Goal: Task Accomplishment & Management: Manage account settings

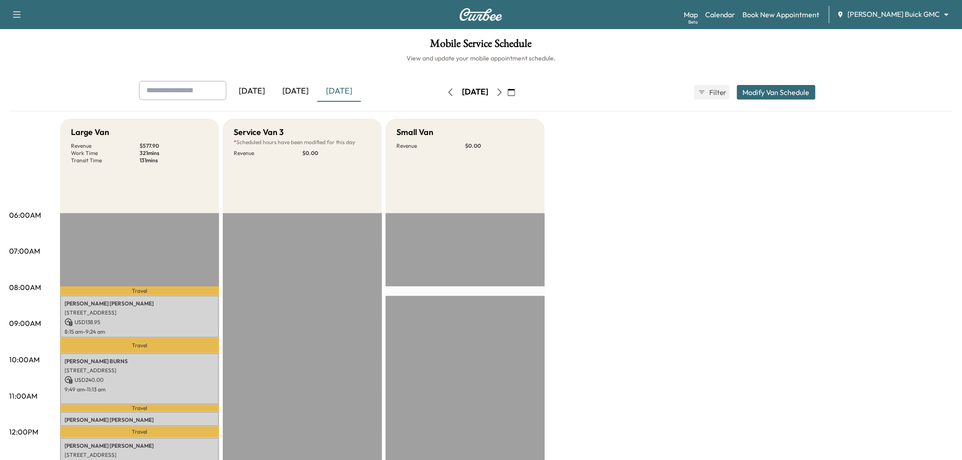
click at [295, 87] on div "[DATE]" at bounding box center [296, 91] width 44 height 21
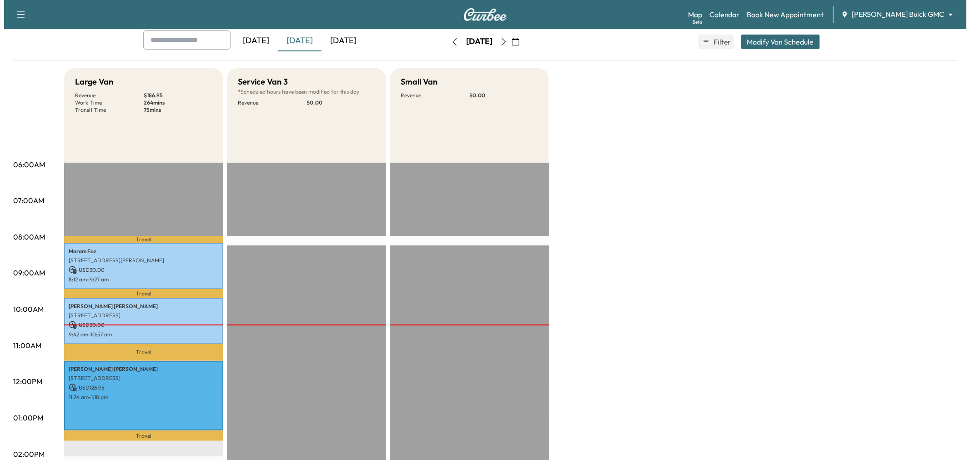
scroll to position [151, 0]
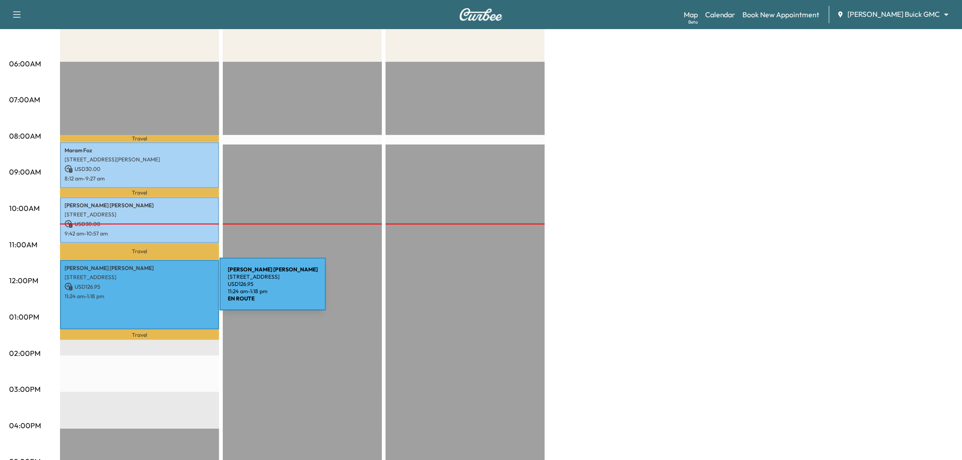
click at [156, 298] on div "Lisa Carrillo 2207 Maserati Dr, Frisco, TX 75034, USA USD 126.95 11:24 am - 1:1…" at bounding box center [139, 295] width 159 height 70
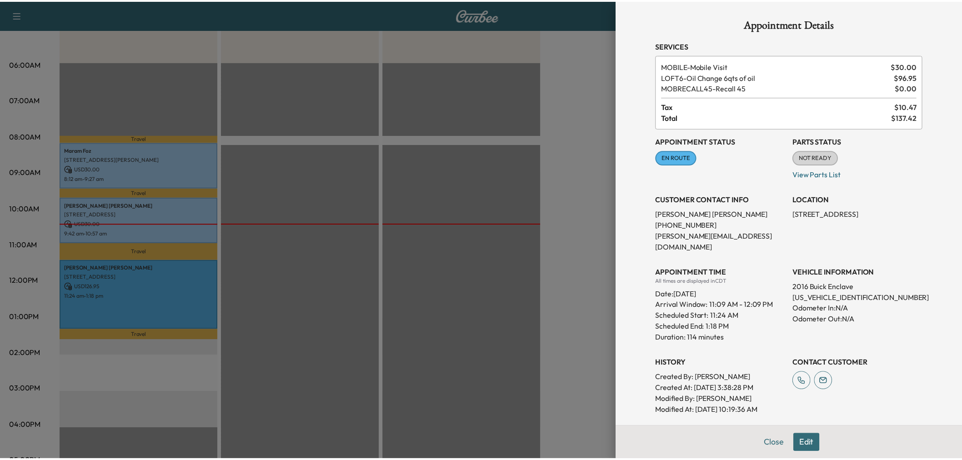
scroll to position [109, 0]
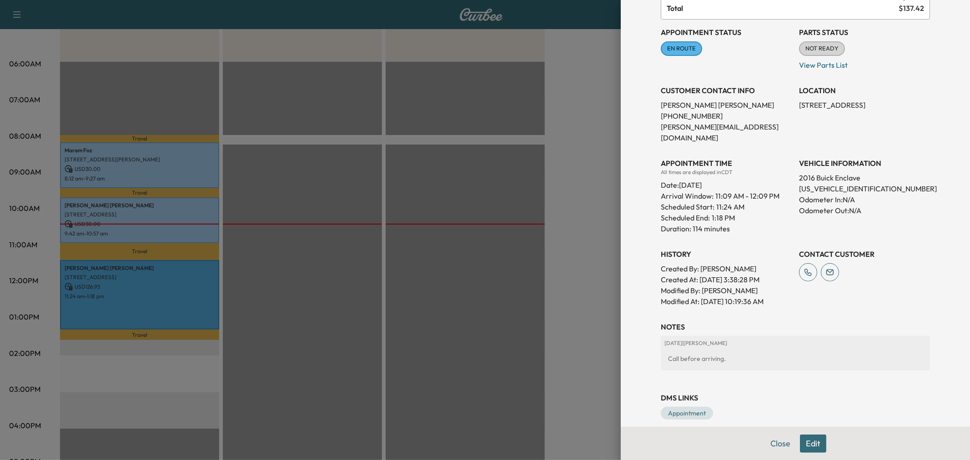
click at [311, 190] on div at bounding box center [485, 230] width 970 height 460
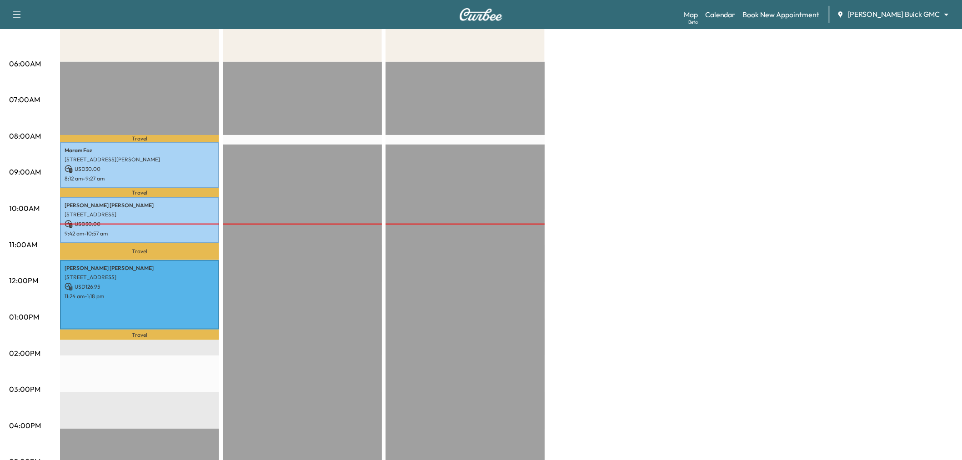
click at [703, 119] on div "Large Van Revenue $ 186.95 Work Time 264 mins Transit Time 73 mins Travel Maram…" at bounding box center [506, 308] width 893 height 682
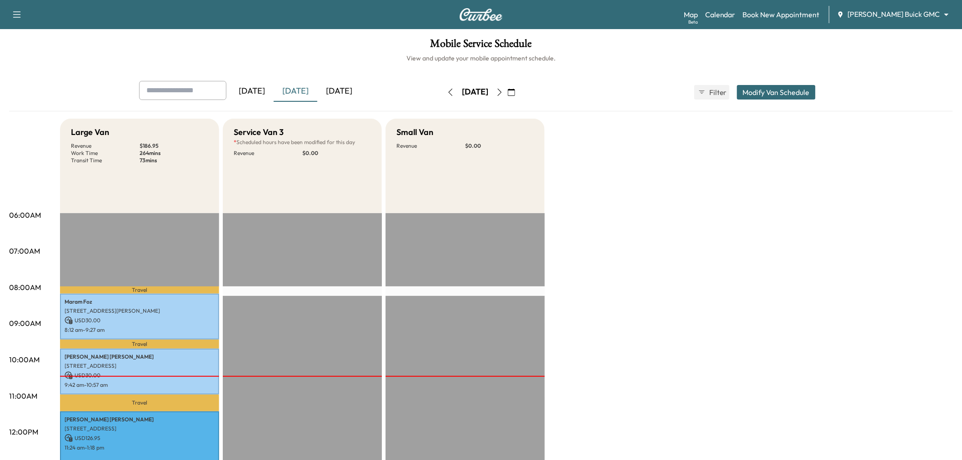
click at [519, 97] on button "button" at bounding box center [511, 92] width 15 height 15
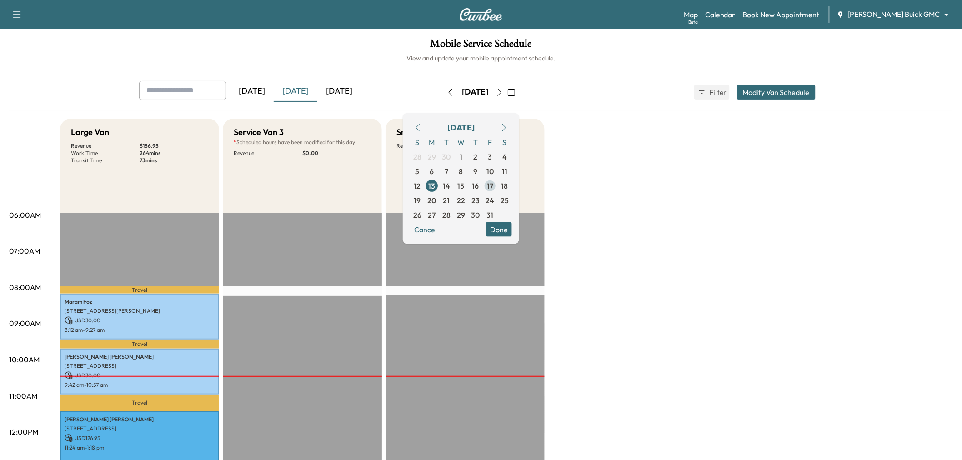
click at [493, 186] on span "17" at bounding box center [490, 185] width 6 height 11
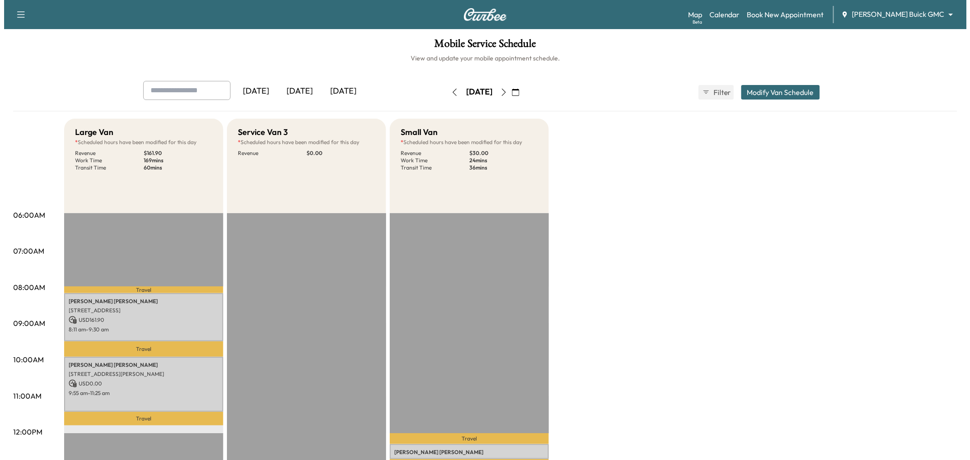
scroll to position [101, 0]
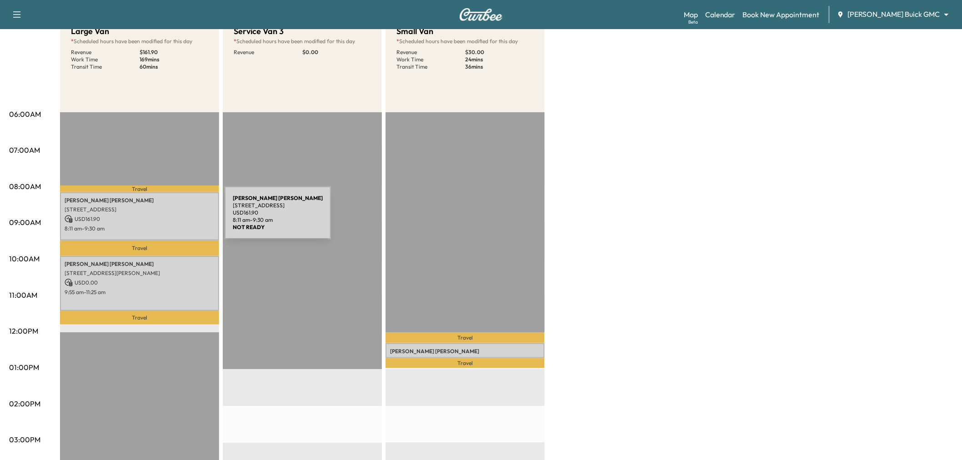
click at [156, 216] on p "USD 161.90" at bounding box center [140, 219] width 150 height 8
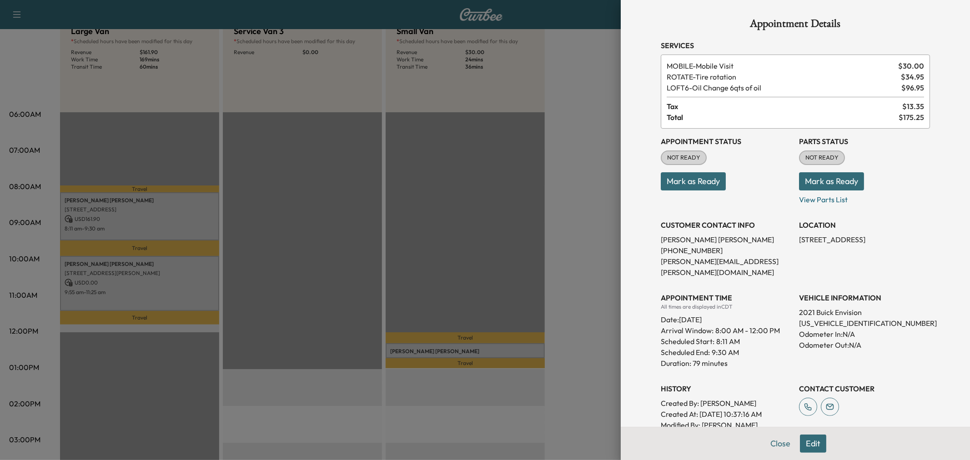
click at [181, 270] on div at bounding box center [485, 230] width 970 height 460
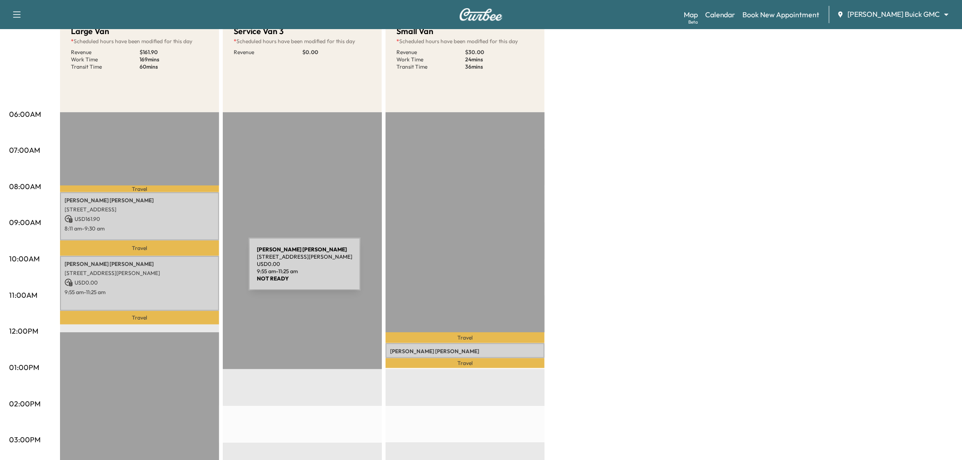
click at [181, 270] on p "4320 LIVINGSTON, DALLAS, TX 75205, USA" at bounding box center [140, 273] width 150 height 7
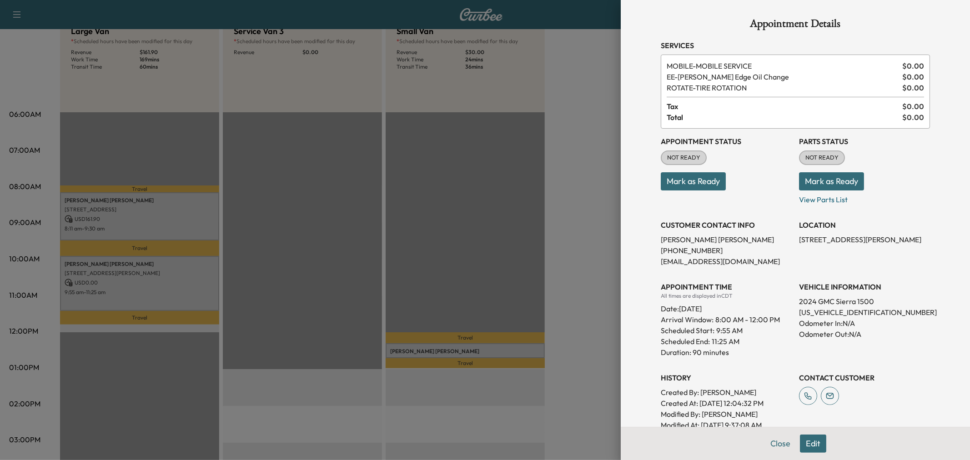
click at [181, 271] on div at bounding box center [485, 230] width 970 height 460
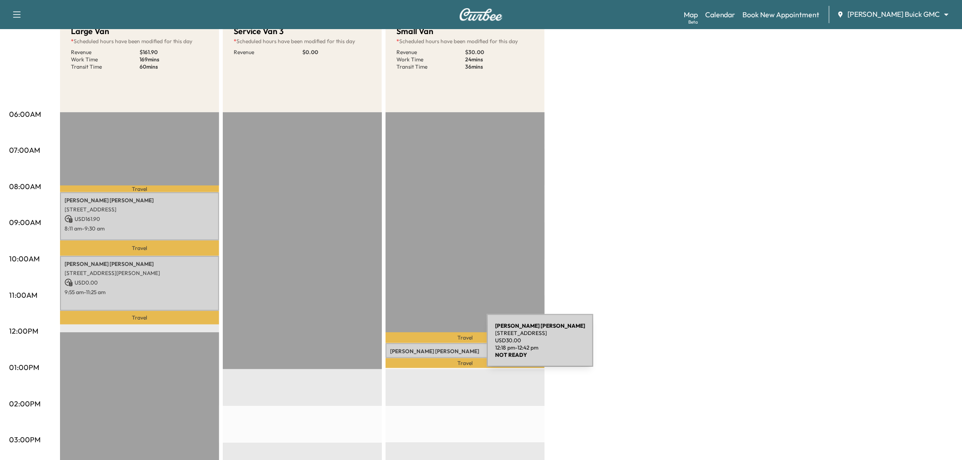
click at [419, 348] on p "Fransisco Hernandez" at bounding box center [465, 351] width 150 height 7
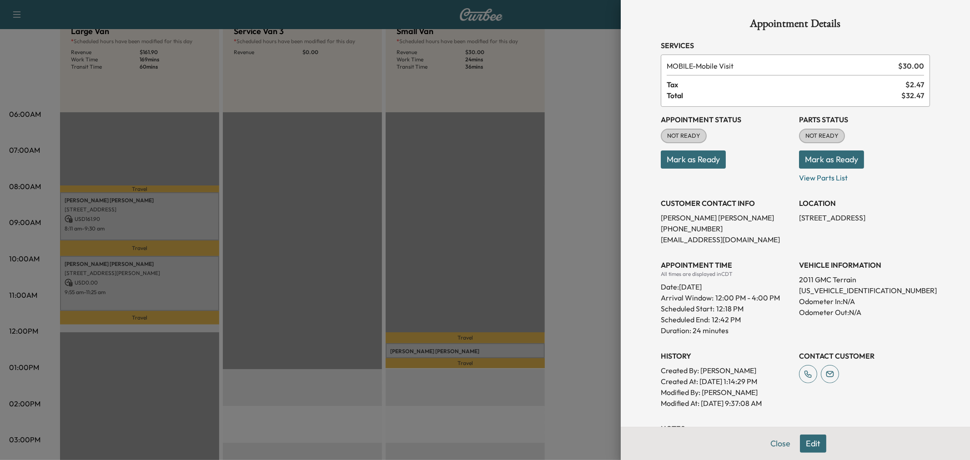
click at [419, 347] on div at bounding box center [485, 230] width 970 height 460
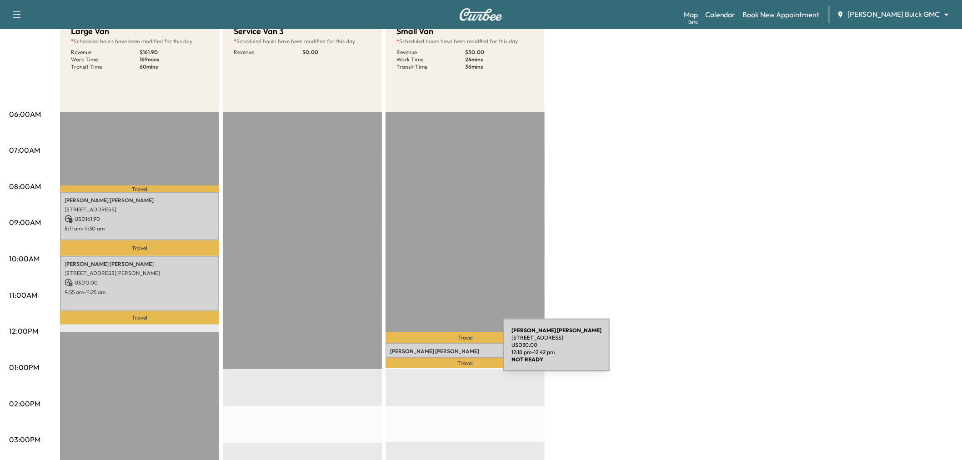
click at [435, 351] on p "Fransisco Hernandez" at bounding box center [465, 351] width 150 height 7
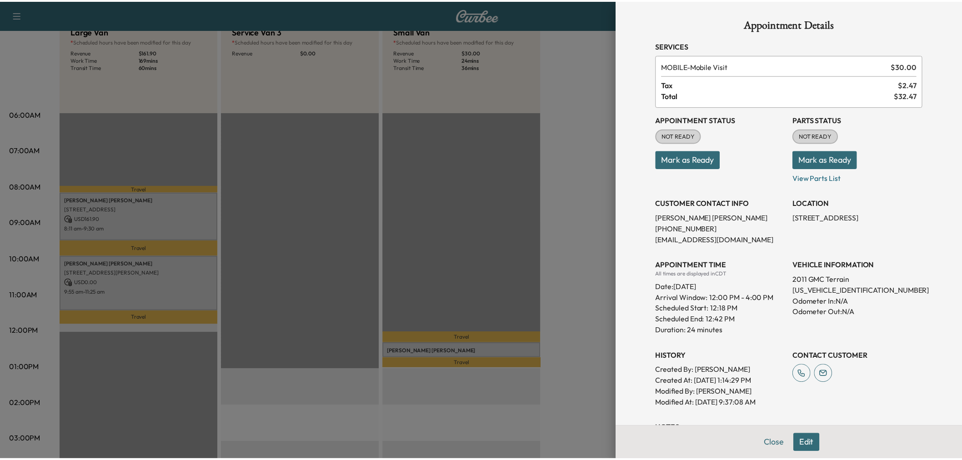
scroll to position [112, 0]
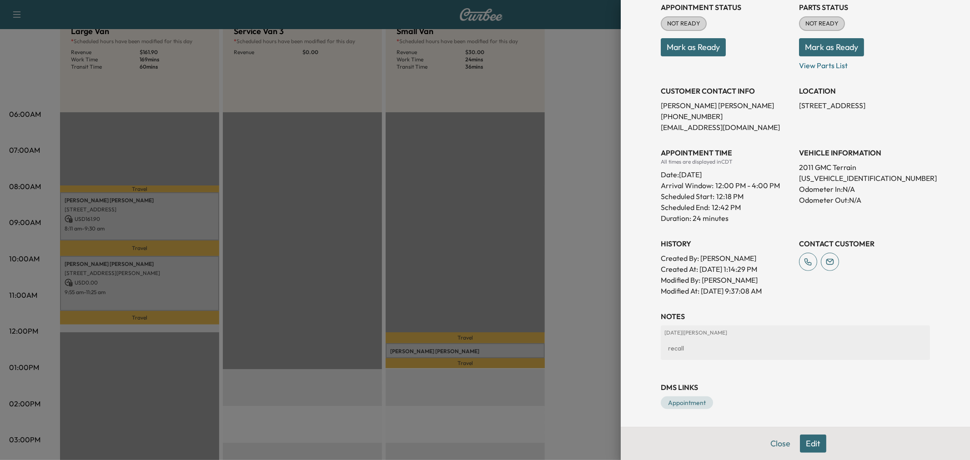
click at [516, 247] on div at bounding box center [485, 230] width 970 height 460
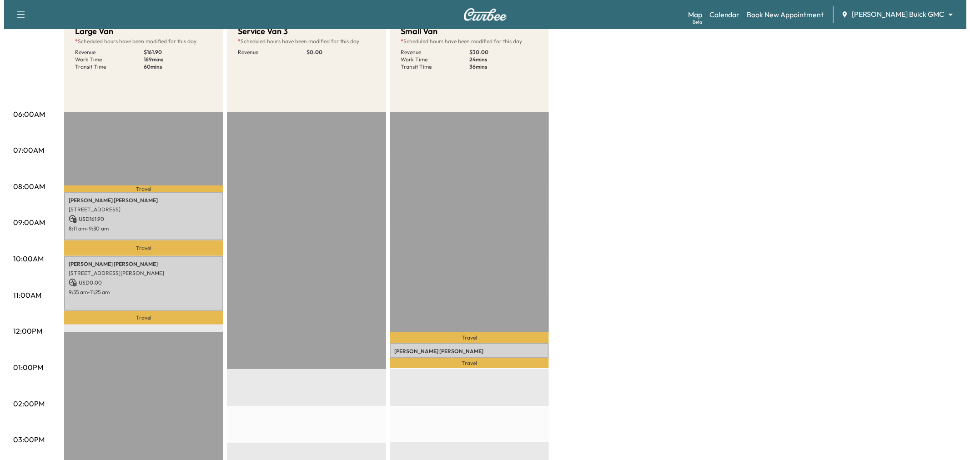
scroll to position [50, 0]
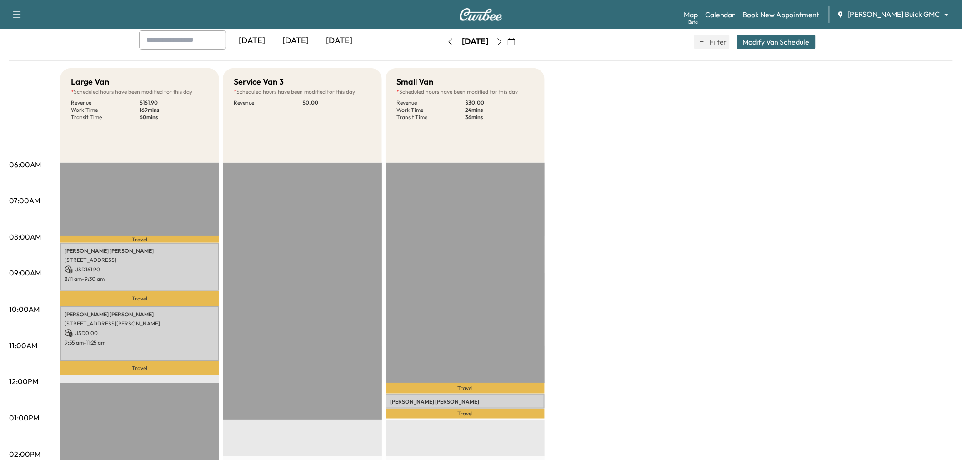
click at [799, 42] on button "Modify Van Schedule" at bounding box center [776, 42] width 79 height 15
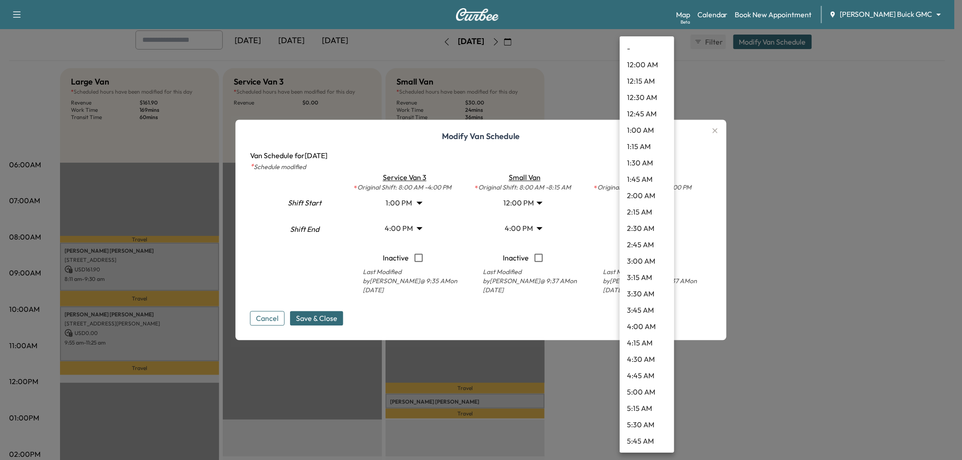
click at [639, 201] on body "Support Log Out Map Beta Calendar Book New Appointment Ewing Buick GMC ********…" at bounding box center [481, 180] width 962 height 460
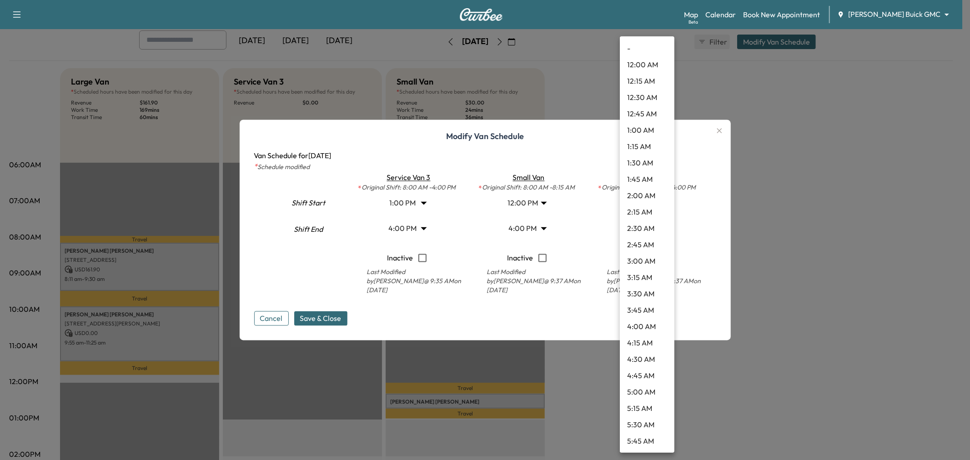
scroll to position [343, 0]
click at [647, 308] on li "9:00 AM" at bounding box center [647, 310] width 55 height 16
type input "*"
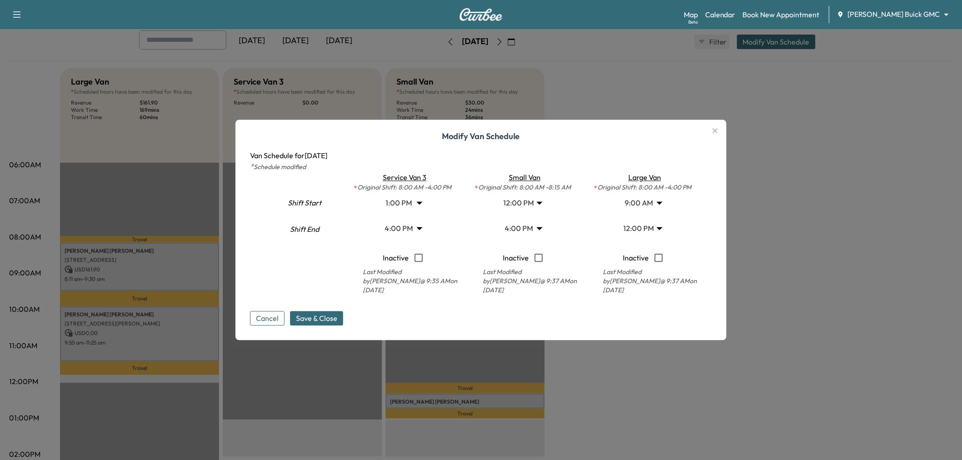
click at [647, 223] on body "Support Log Out Map Beta Calendar Book New Appointment Ewing Buick GMC ********…" at bounding box center [481, 180] width 962 height 460
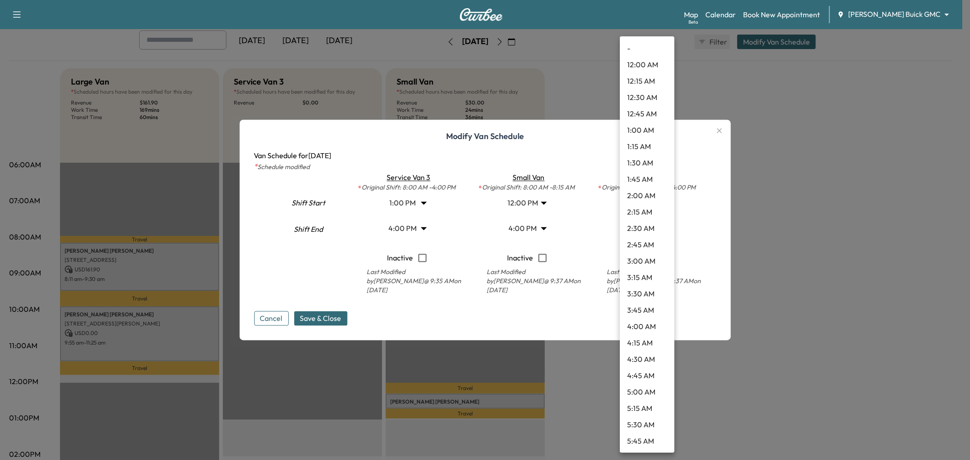
scroll to position [605, 0]
click at [643, 306] on li "1:00 PM" at bounding box center [647, 310] width 55 height 16
type input "**"
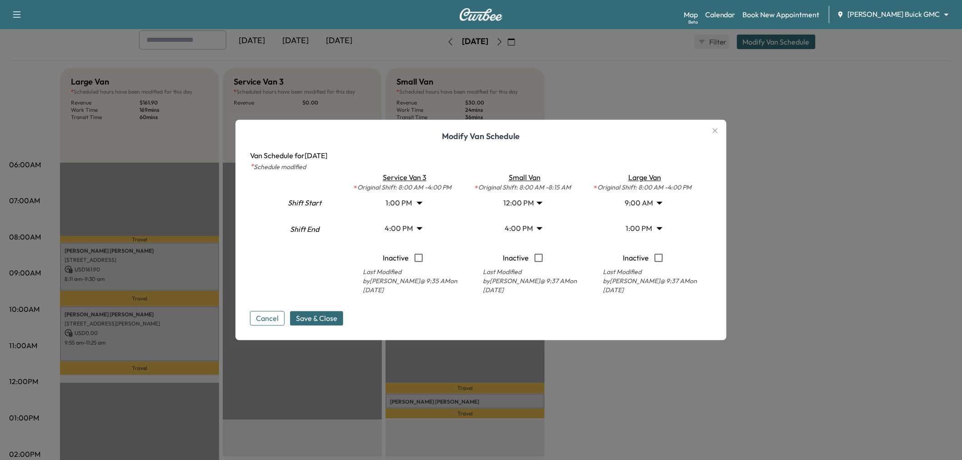
click at [396, 206] on body "Support Log Out Map Beta Calendar Book New Appointment Ewing Buick GMC ********…" at bounding box center [481, 180] width 962 height 460
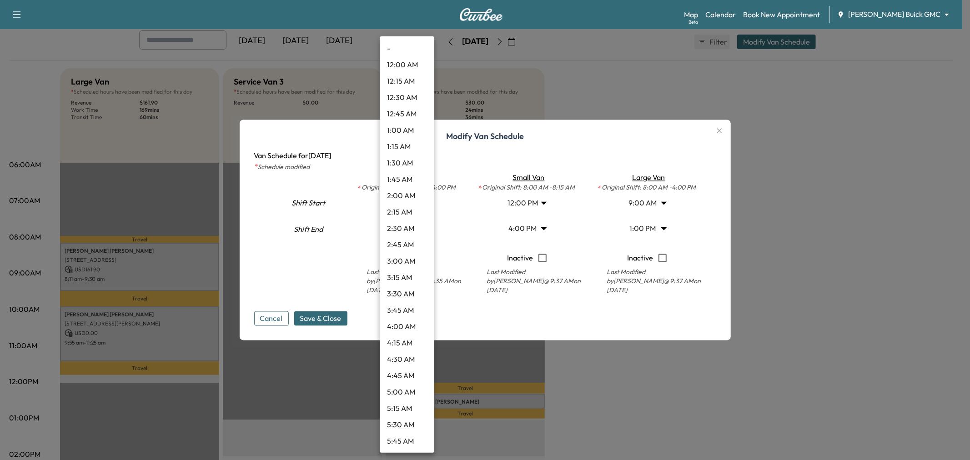
scroll to position [671, 0]
click at [408, 241] on li "1:00 PM" at bounding box center [407, 245] width 55 height 16
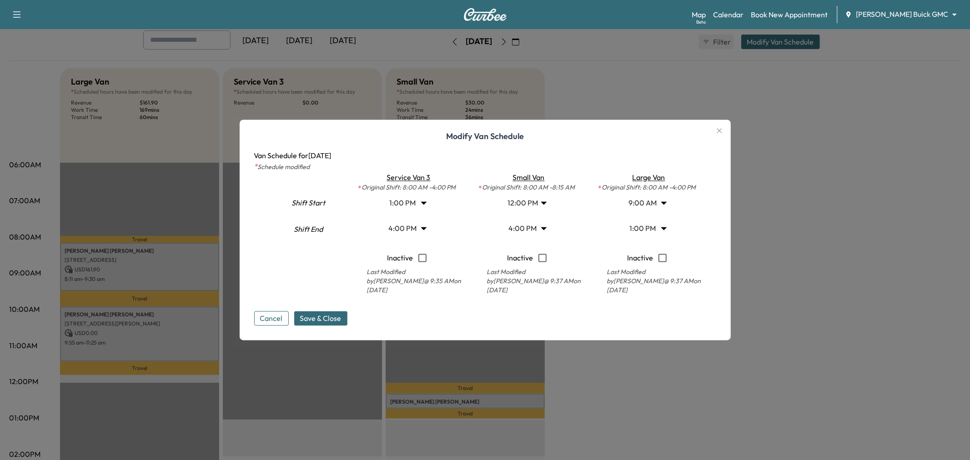
click at [521, 199] on body "Support Log Out Map Beta Calendar Book New Appointment Ewing Buick GMC ********…" at bounding box center [485, 180] width 970 height 460
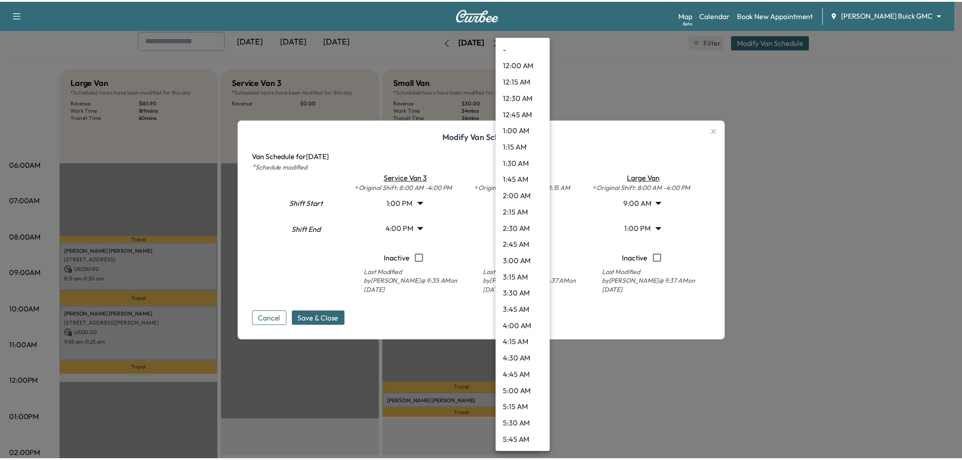
scroll to position [605, 0]
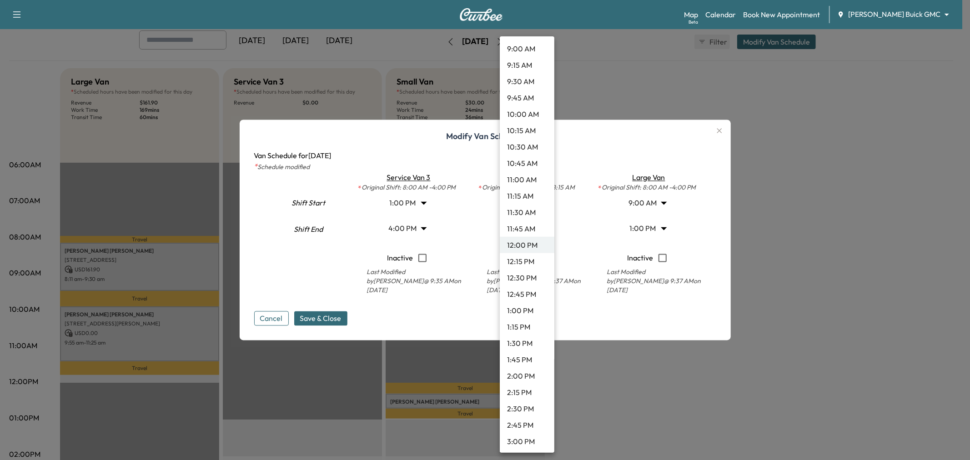
click at [525, 306] on li "1:00 PM" at bounding box center [527, 310] width 55 height 16
type input "**"
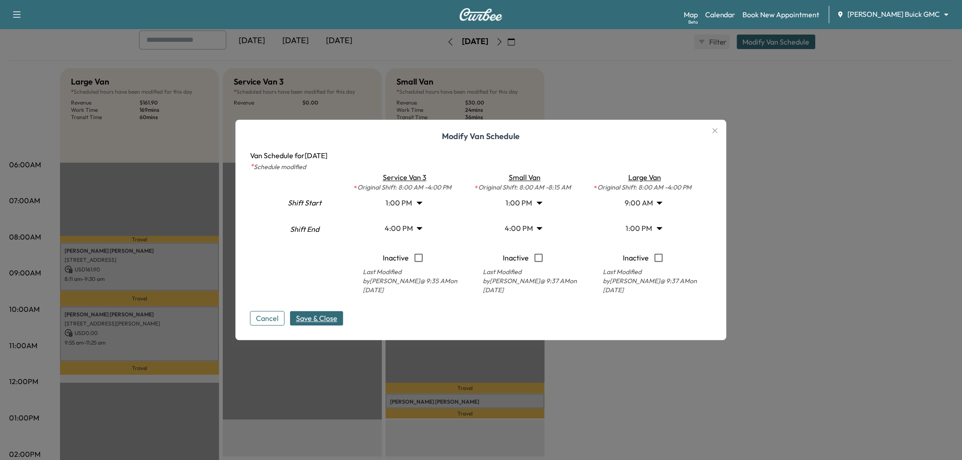
click at [332, 319] on span "Save & Close" at bounding box center [316, 318] width 41 height 11
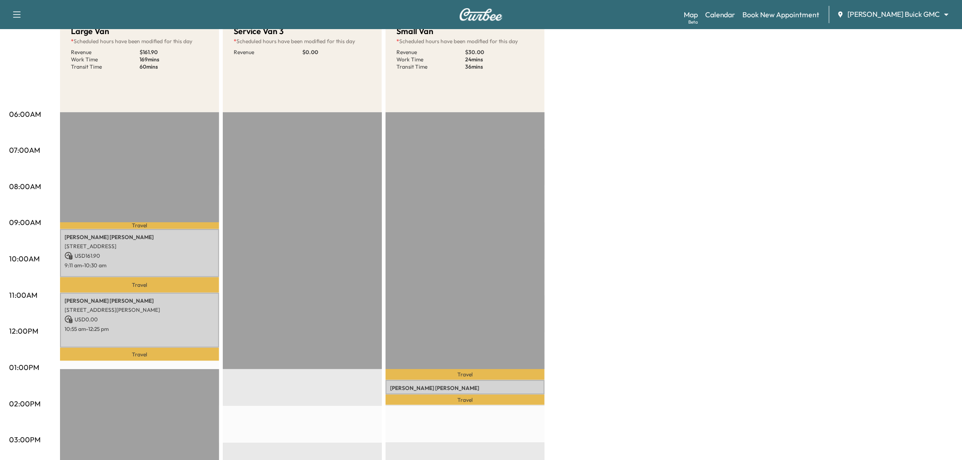
scroll to position [0, 0]
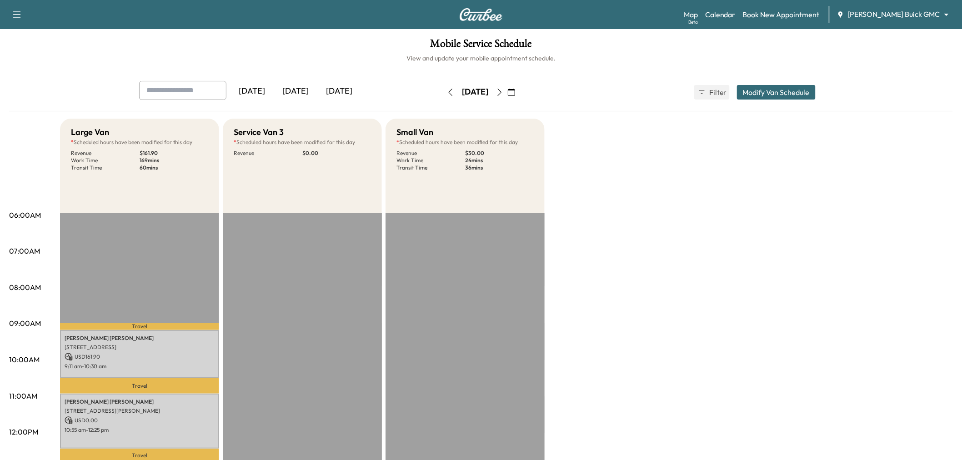
click at [515, 92] on icon "button" at bounding box center [511, 92] width 7 height 7
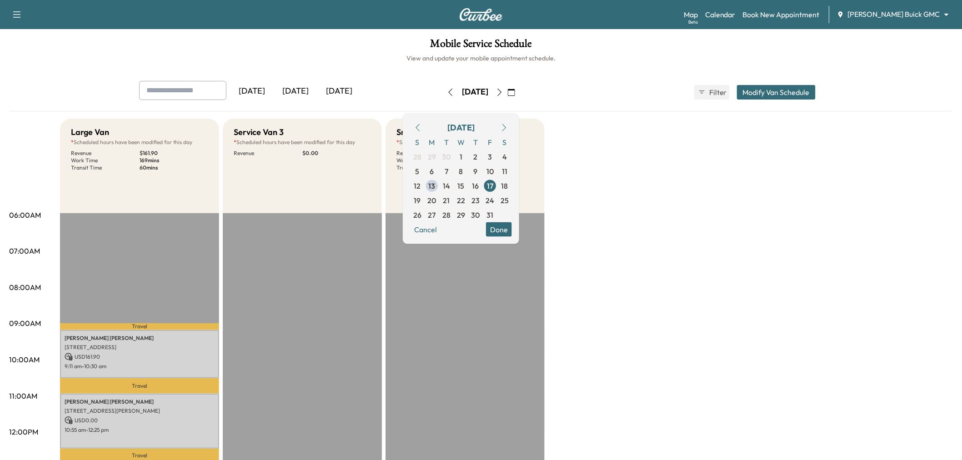
click at [629, 129] on div "Large Van * Scheduled hours have been modified for this day Revenue $ 161.90 Wo…" at bounding box center [506, 460] width 893 height 682
click at [512, 225] on button "Done" at bounding box center [499, 229] width 26 height 15
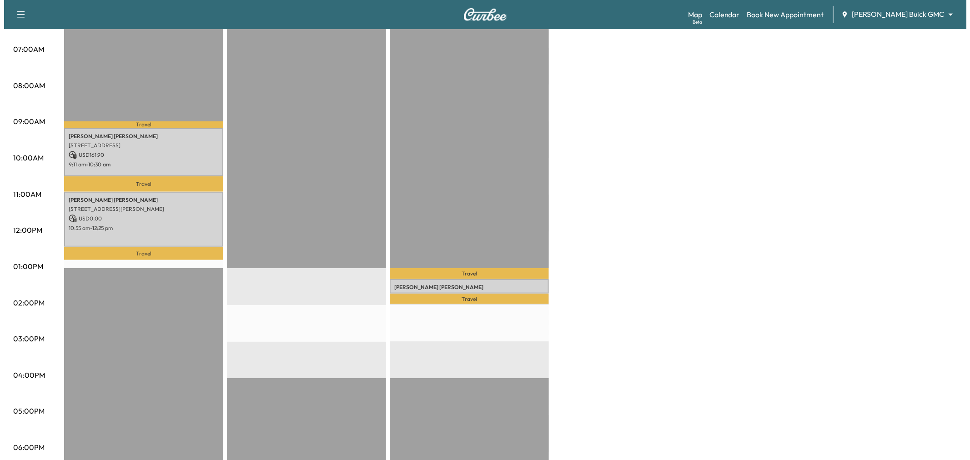
scroll to position [50, 0]
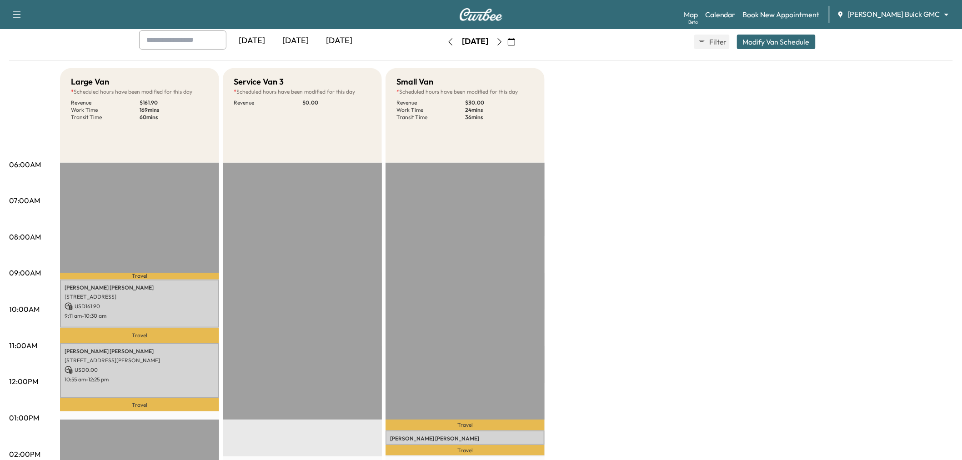
click at [776, 43] on button "Modify Van Schedule" at bounding box center [776, 42] width 79 height 15
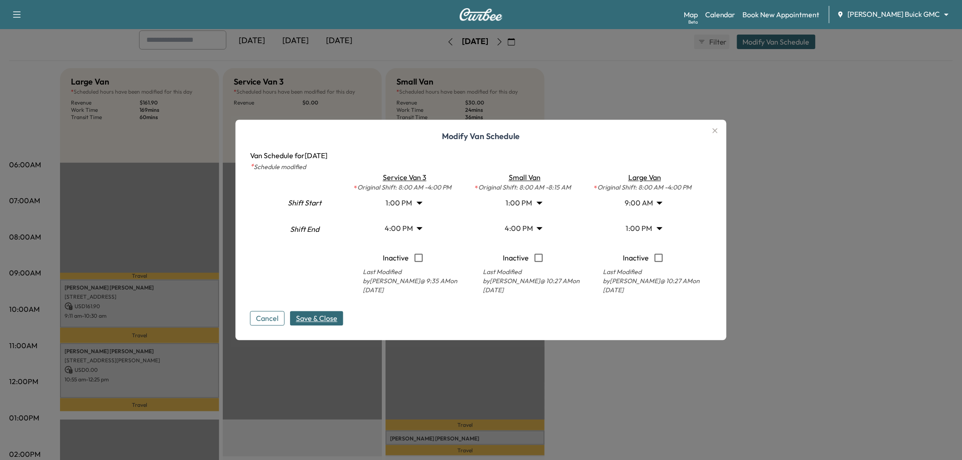
click at [425, 201] on body "Support Log Out Map Beta Calendar Book New Appointment Ewing Buick GMC ********…" at bounding box center [481, 180] width 962 height 460
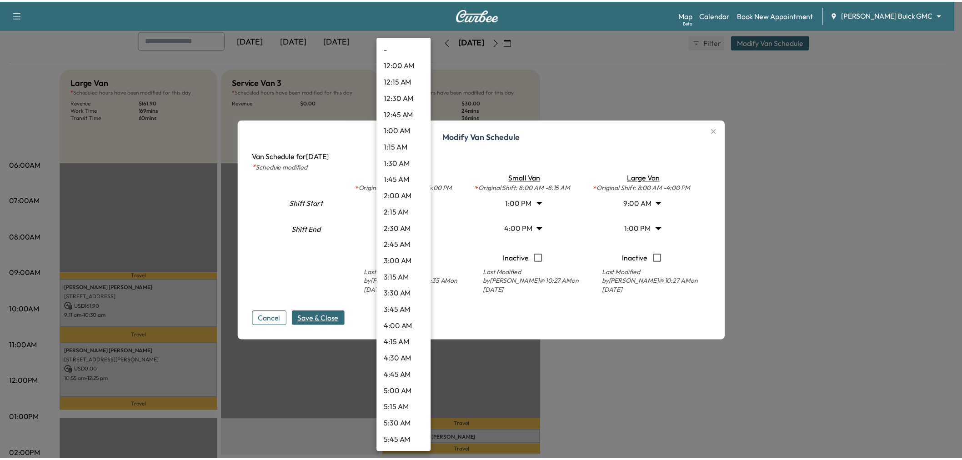
scroll to position [671, 0]
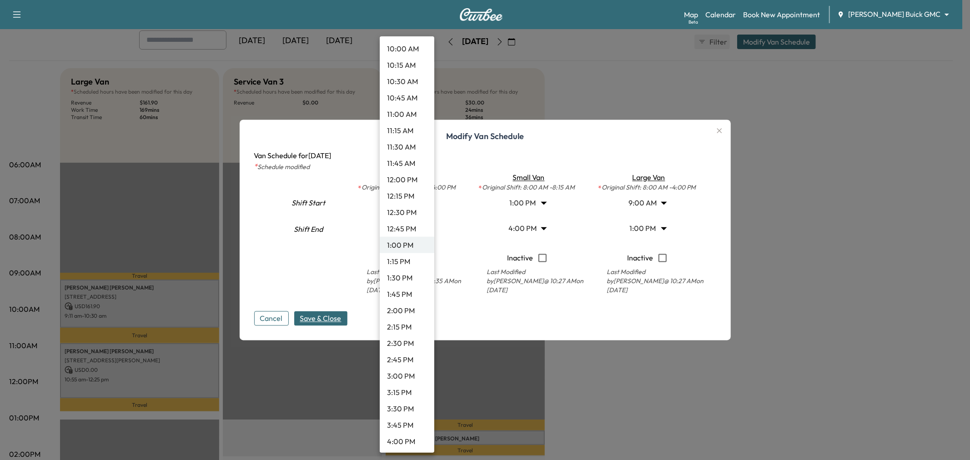
click at [402, 337] on li "2:30 PM" at bounding box center [407, 343] width 55 height 16
type input "****"
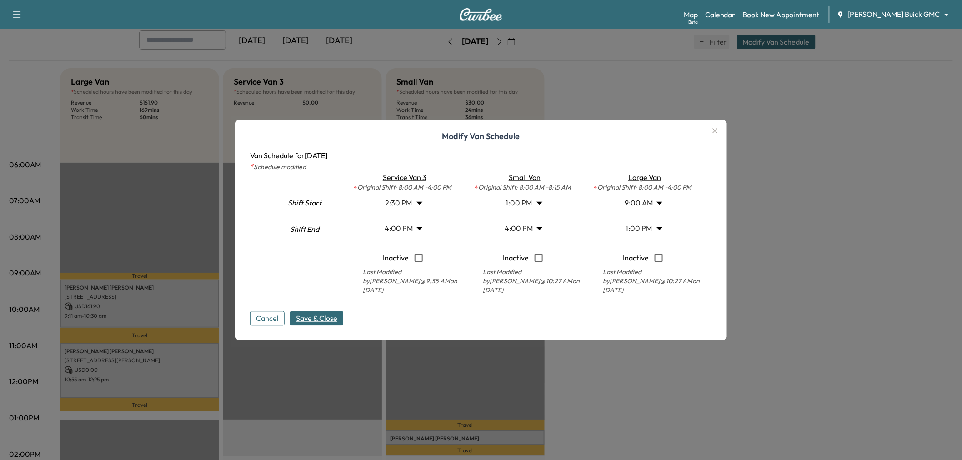
click at [327, 316] on span "Save & Close" at bounding box center [316, 318] width 41 height 11
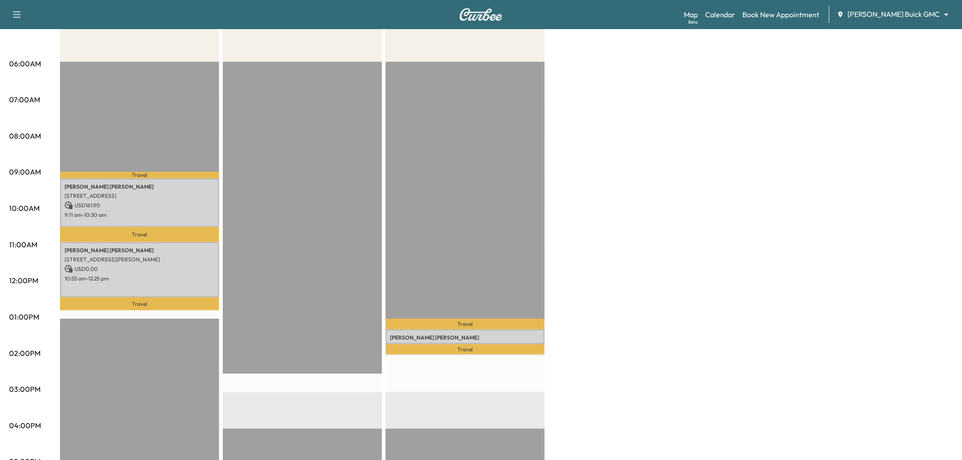
scroll to position [50, 0]
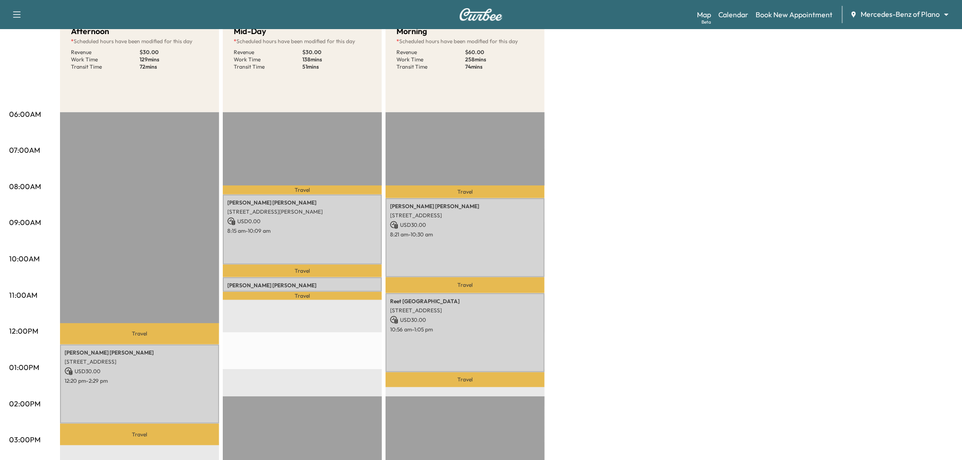
scroll to position [151, 0]
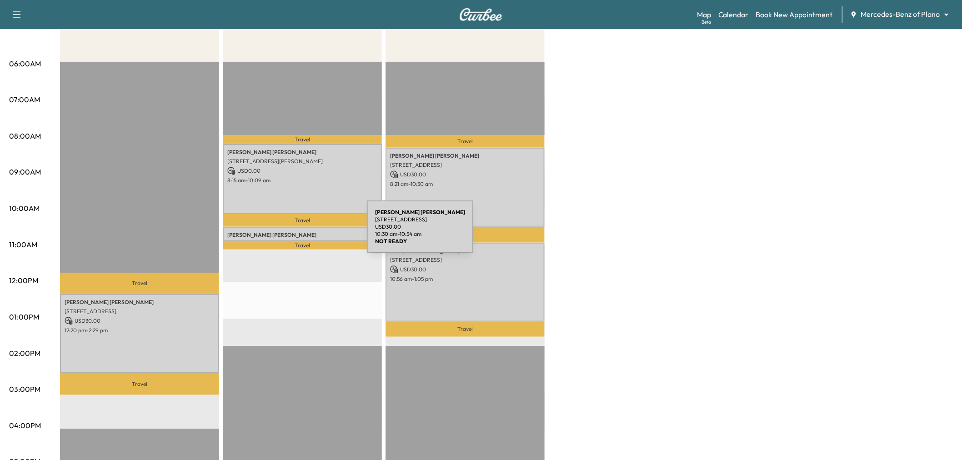
click at [299, 232] on p "Ramila Patel" at bounding box center [302, 234] width 150 height 7
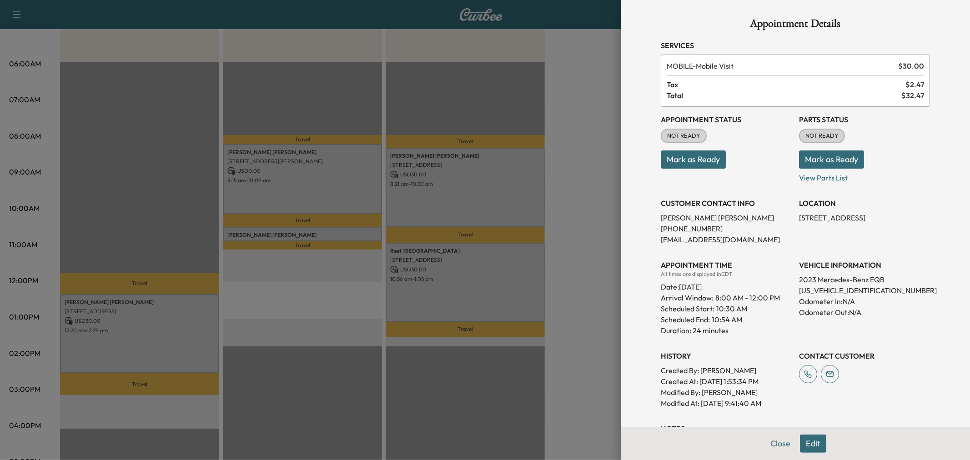
click at [804, 439] on button "Edit" at bounding box center [813, 444] width 26 height 18
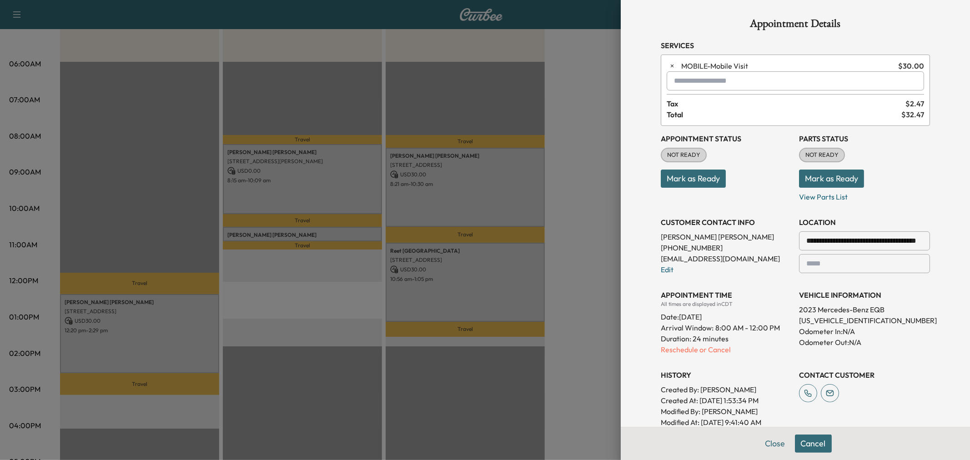
click at [724, 85] on input "text" at bounding box center [795, 80] width 257 height 19
type input "***"
click at [760, 447] on button "Close" at bounding box center [776, 444] width 32 height 18
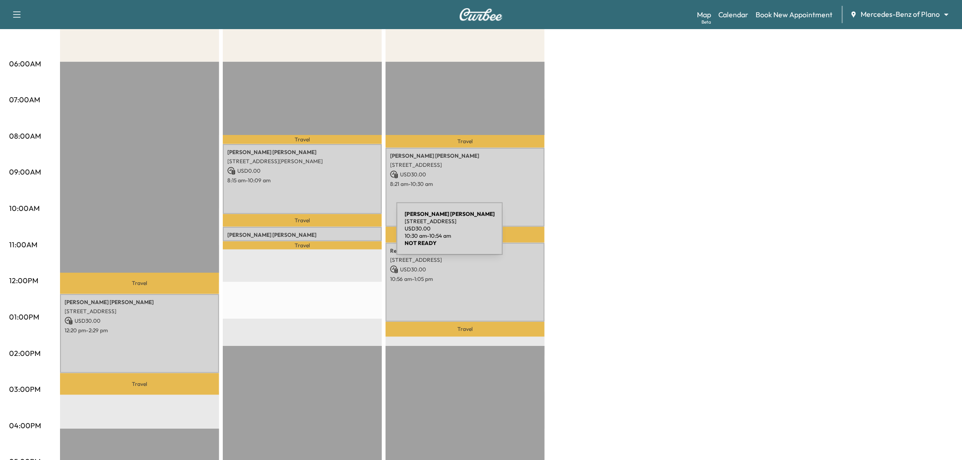
click at [328, 234] on p "Ramila Patel" at bounding box center [302, 234] width 150 height 7
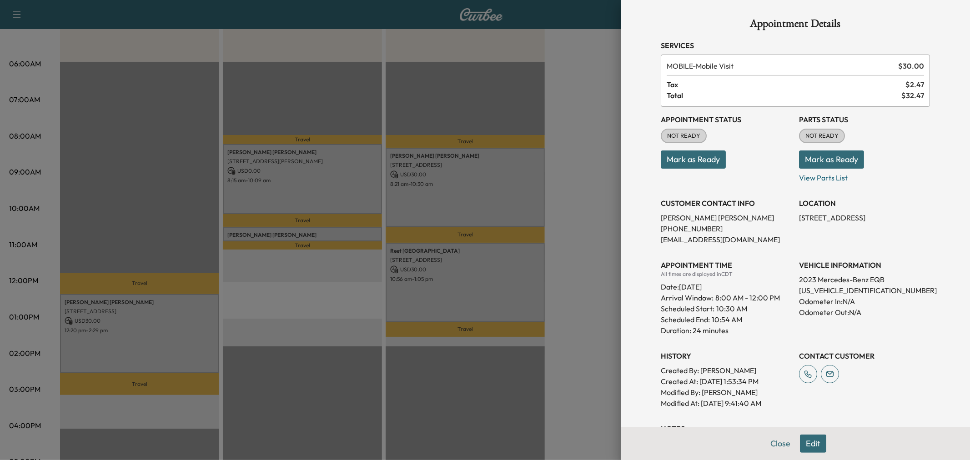
click at [328, 234] on div at bounding box center [485, 230] width 970 height 460
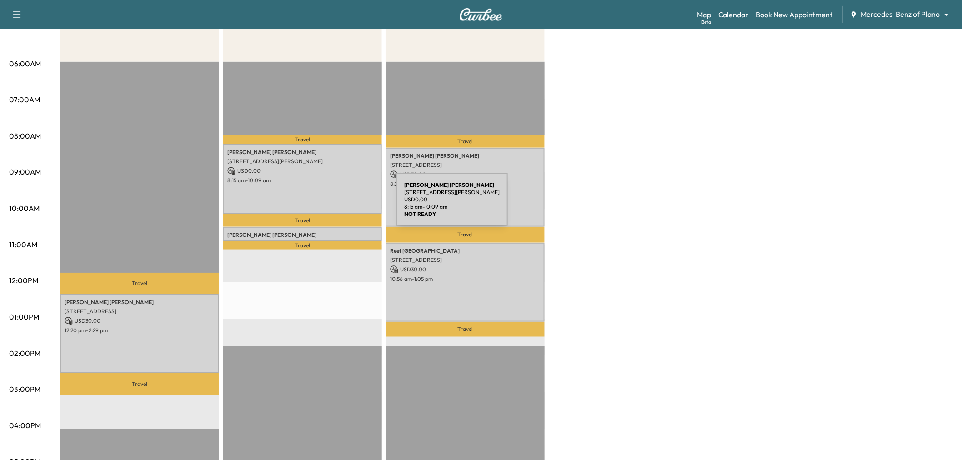
click at [327, 196] on div "DAVID WOLSTENHOLM 17800 Dickerson St, Dallas, TX 75252, USA USD 0.00 8:15 am - …" at bounding box center [302, 179] width 159 height 70
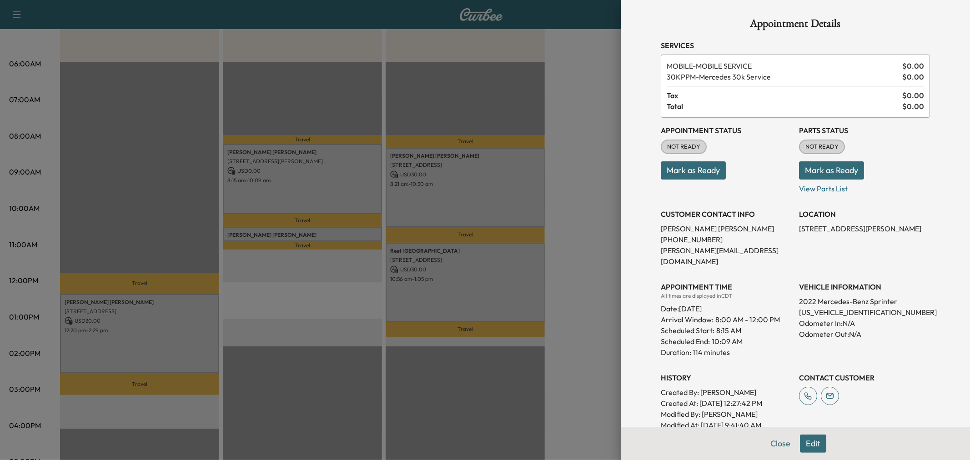
click at [328, 231] on div at bounding box center [485, 230] width 970 height 460
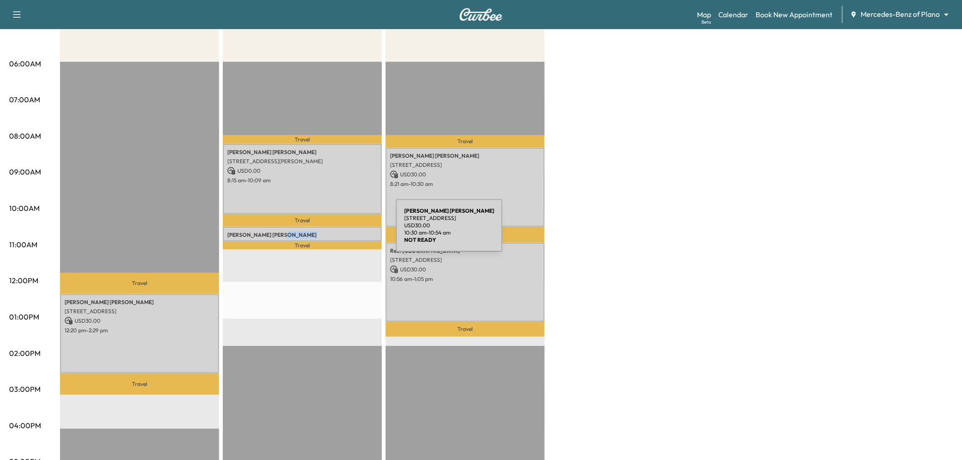
click at [328, 231] on p "Ramila Patel" at bounding box center [302, 234] width 150 height 7
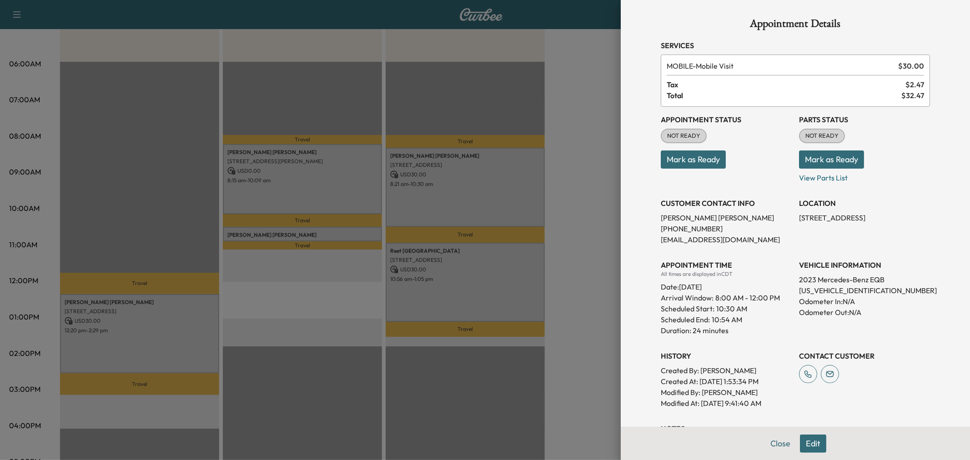
click at [328, 231] on div at bounding box center [485, 230] width 970 height 460
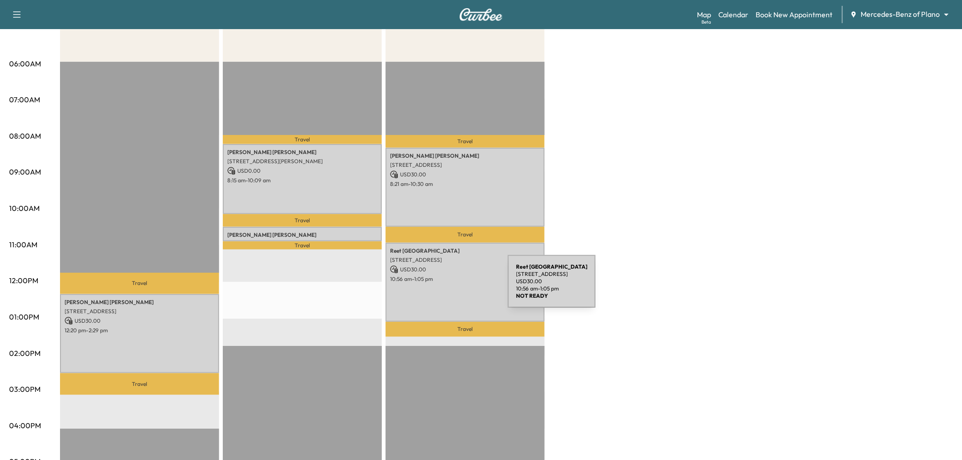
click at [440, 287] on div "Reet Randhawa 1904 Dublin Rd, Plano, TX 75094, US USD 30.00 10:56 am - 1:05 pm" at bounding box center [465, 282] width 159 height 79
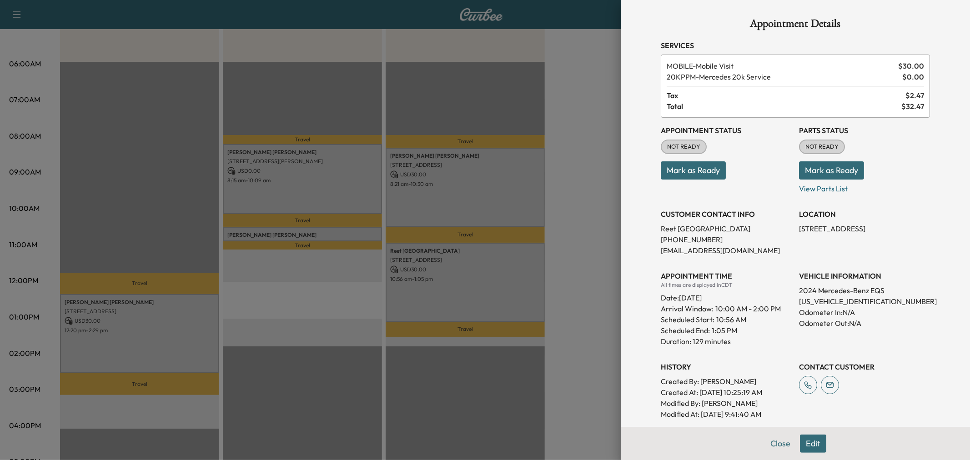
click at [344, 233] on div at bounding box center [485, 230] width 970 height 460
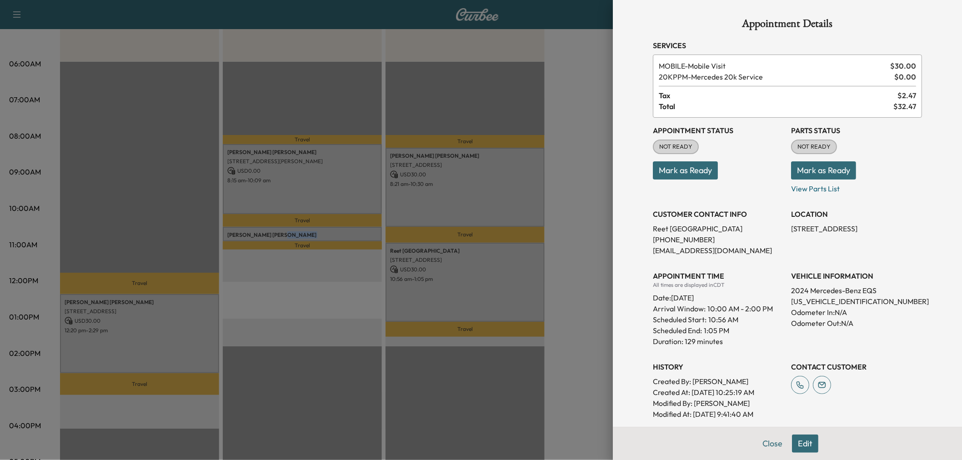
click at [344, 233] on p "Ramila Patel" at bounding box center [302, 234] width 150 height 7
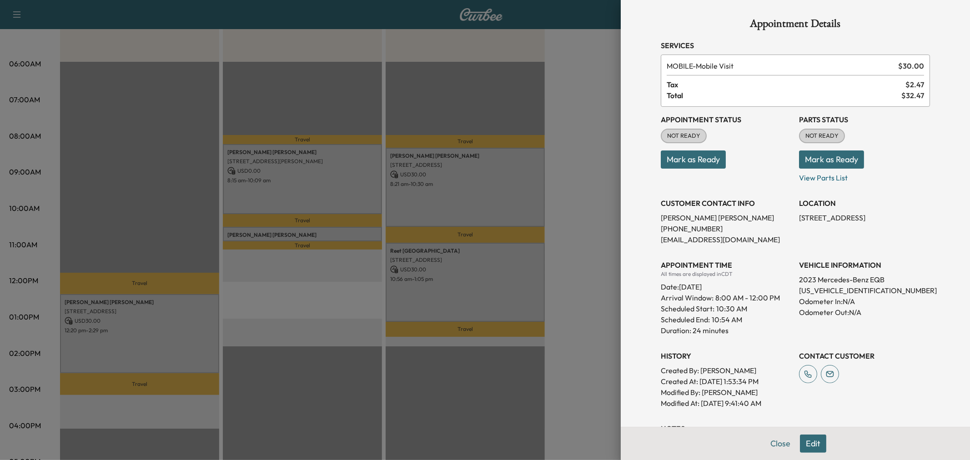
click at [344, 233] on div at bounding box center [485, 230] width 970 height 460
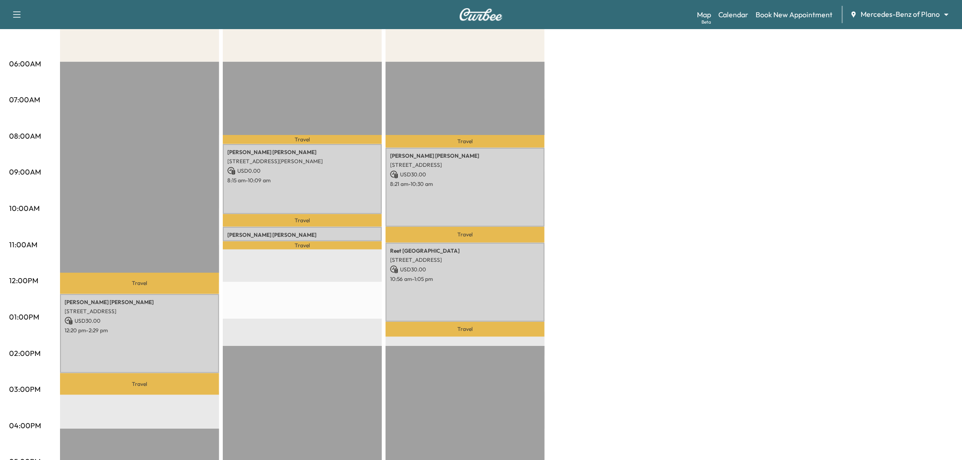
click at [342, 299] on div "Travel DAVID WOLSTENHOLM 17800 Dickerson St, Dallas, TX 75252, USA USD 0.00 8:1…" at bounding box center [302, 356] width 159 height 588
click at [165, 339] on div "Yvonne Njoku 3016 Meadow Bluff Dr, Wylie, TX 75098, USA USD 30.00 12:20 pm - 2:…" at bounding box center [139, 333] width 159 height 79
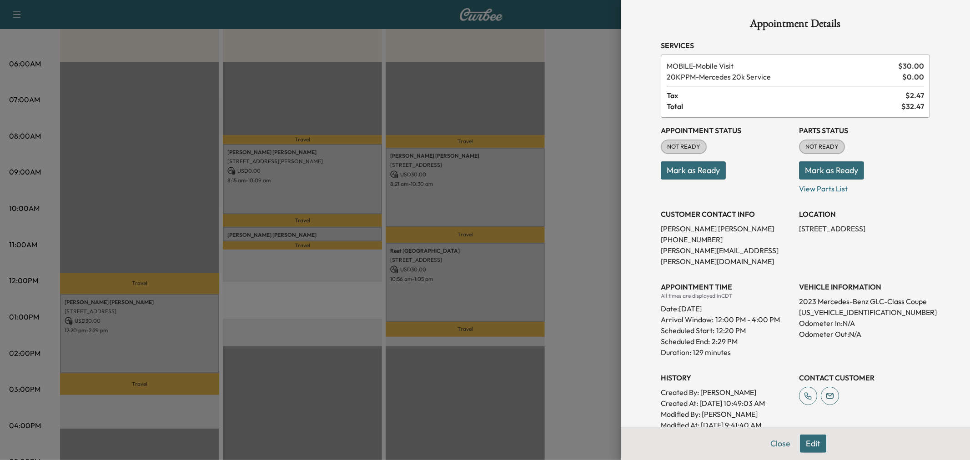
click at [165, 339] on div at bounding box center [485, 230] width 970 height 460
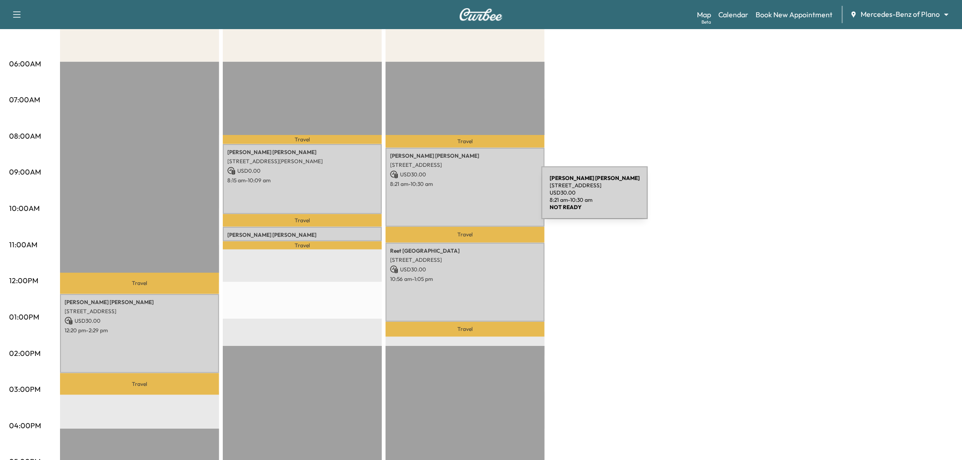
click at [473, 198] on div "Melinda Bateman 9016 Green Oaks Cir., Dallas, TX 75243, US USD 30.00 8:21 am - …" at bounding box center [465, 187] width 159 height 79
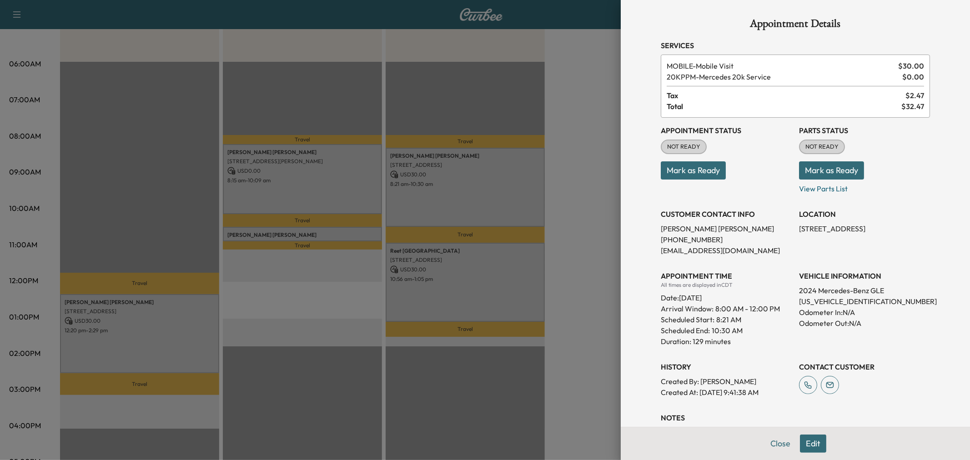
click at [506, 275] on div at bounding box center [485, 230] width 970 height 460
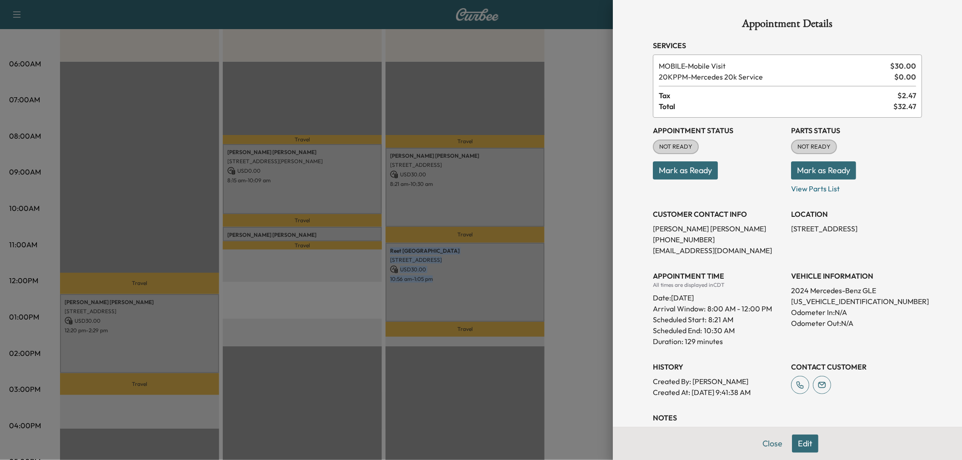
click at [506, 276] on p "10:56 am - 1:05 pm" at bounding box center [465, 279] width 150 height 7
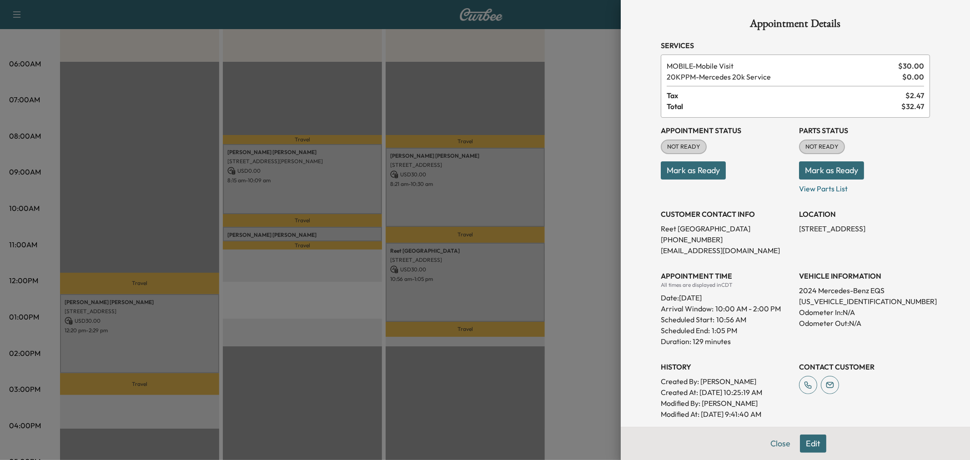
click at [506, 275] on div at bounding box center [485, 230] width 970 height 460
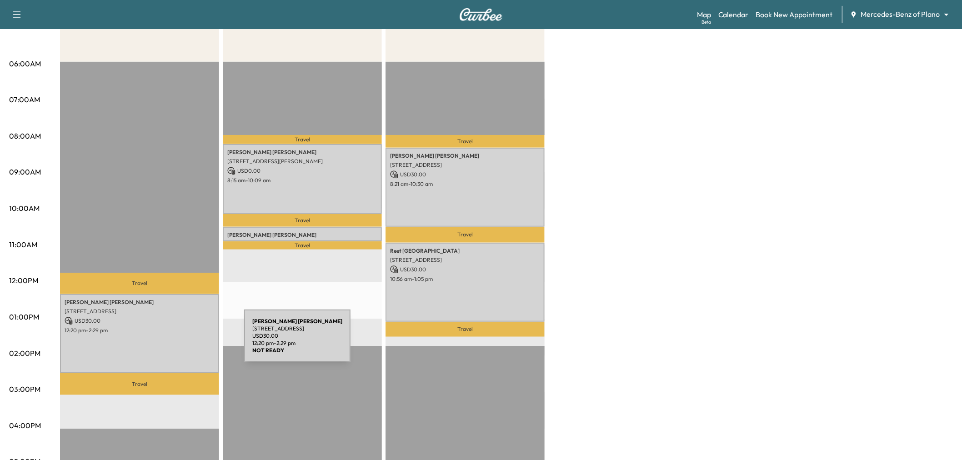
click at [176, 342] on div "Yvonne Njoku 3016 Meadow Bluff Dr, Wylie, TX 75098, USA USD 30.00 12:20 pm - 2:…" at bounding box center [139, 333] width 159 height 79
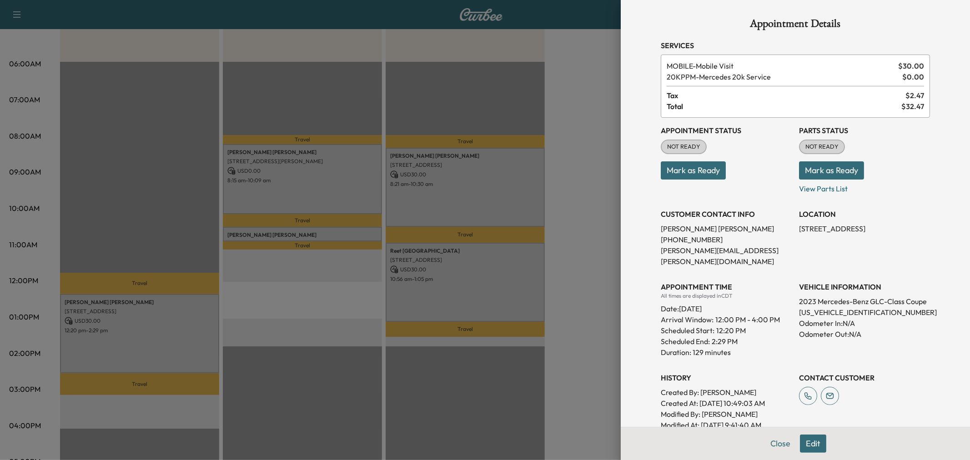
click at [175, 341] on div at bounding box center [485, 230] width 970 height 460
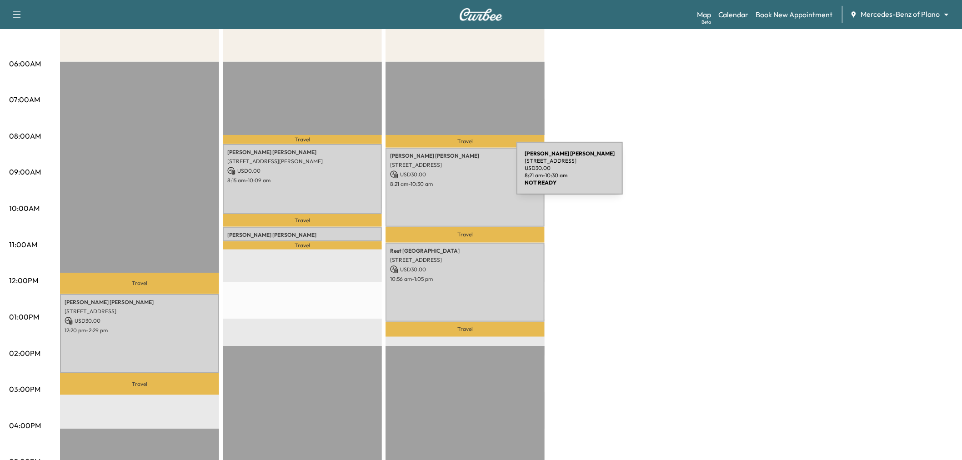
click at [485, 150] on div "Melinda Bateman 9016 Green Oaks Cir., Dallas, TX 75243, US USD 30.00 8:21 am - …" at bounding box center [465, 187] width 159 height 79
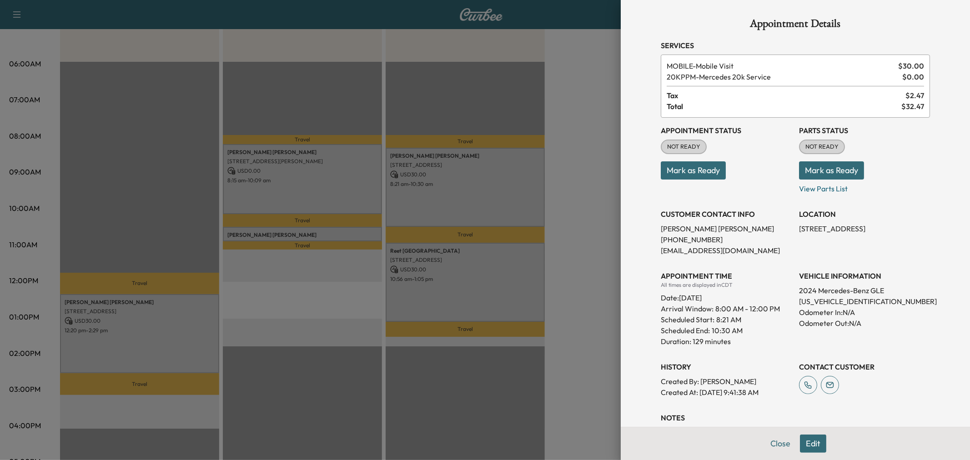
click at [489, 253] on div at bounding box center [485, 230] width 970 height 460
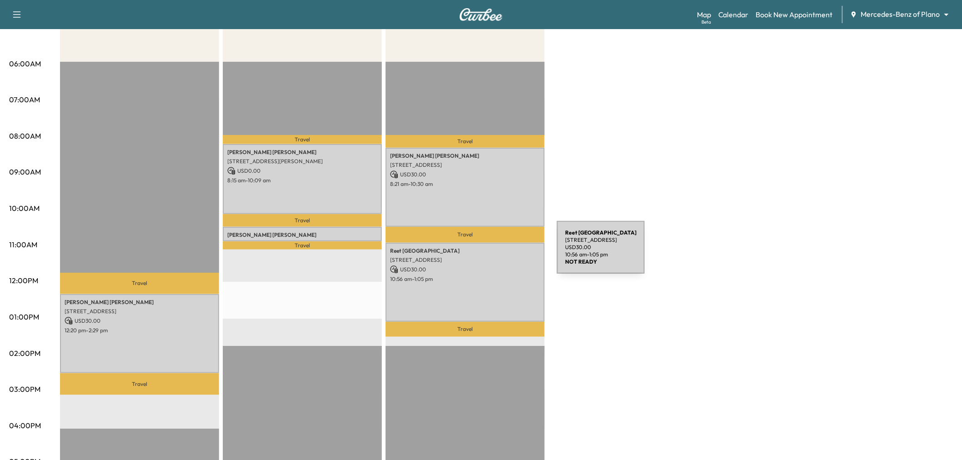
click at [489, 253] on div "Reet Randhawa 1904 Dublin Rd, Plano, TX 75094, US USD 30.00 10:56 am - 1:05 pm" at bounding box center [465, 282] width 159 height 79
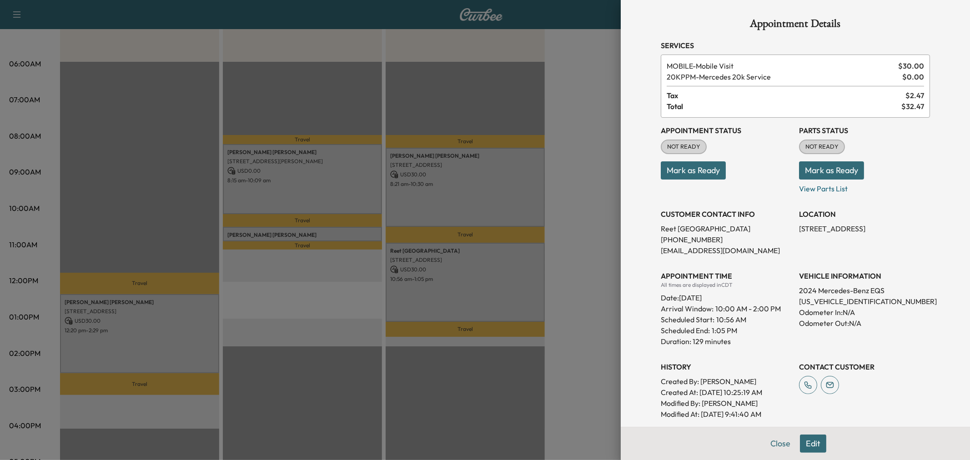
click at [489, 253] on div at bounding box center [485, 230] width 970 height 460
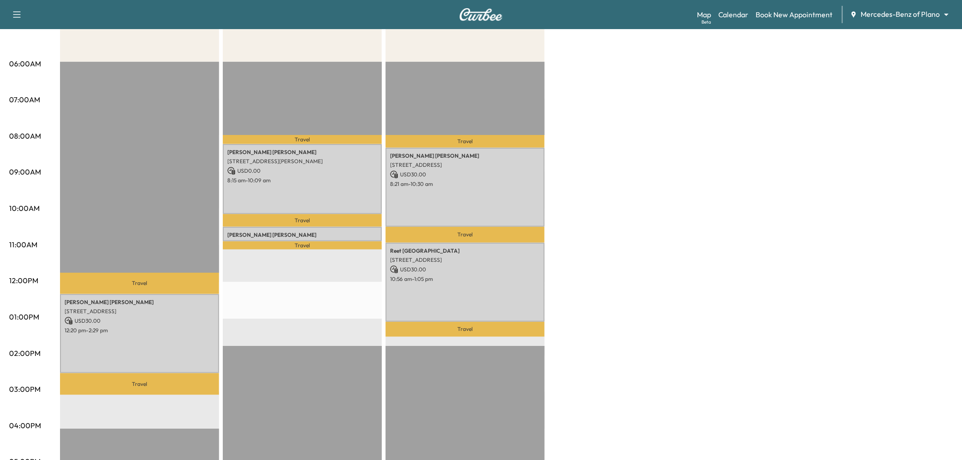
click at [225, 319] on div "Travel DAVID WOLSTENHOLM 17800 Dickerson St, Dallas, TX 75252, USA USD 0.00 8:1…" at bounding box center [302, 356] width 159 height 588
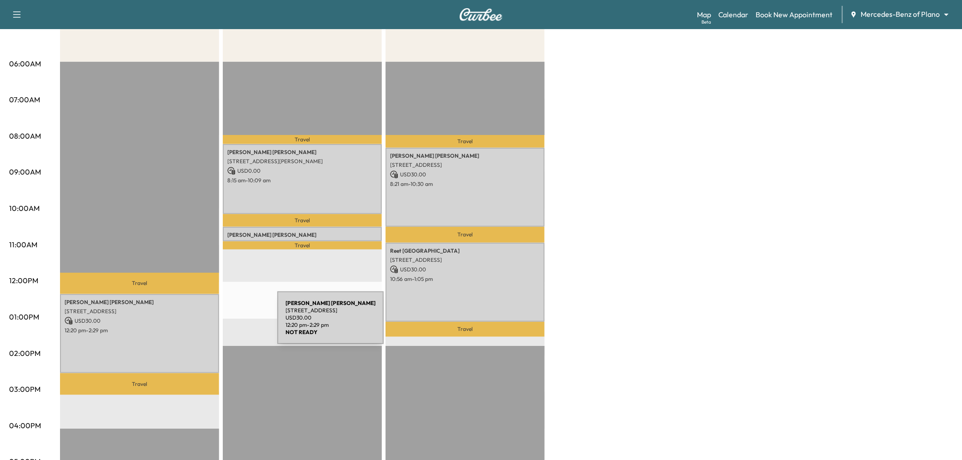
click at [191, 327] on p "12:20 pm - 2:29 pm" at bounding box center [140, 330] width 150 height 7
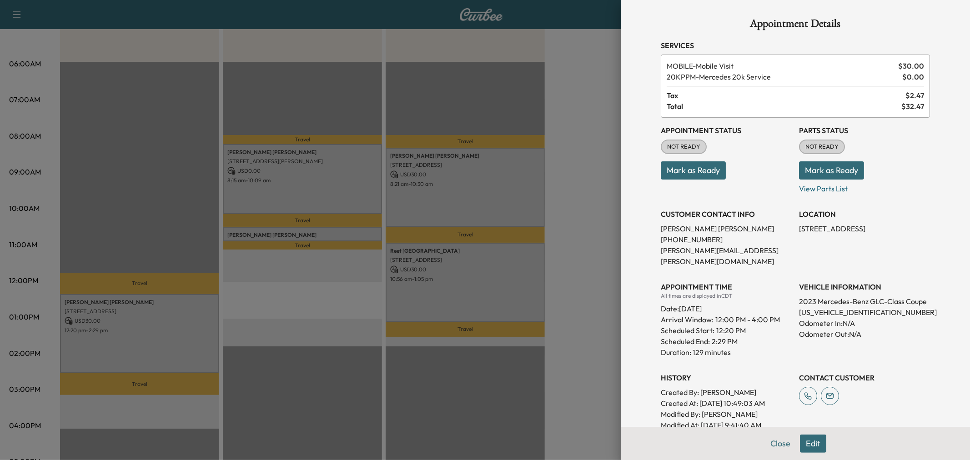
click at [189, 326] on div at bounding box center [485, 230] width 970 height 460
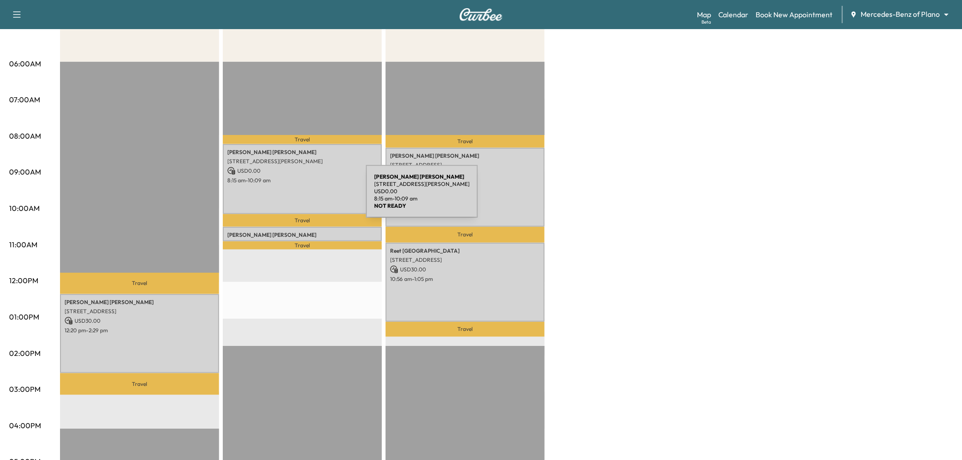
click at [298, 197] on div "DAVID WOLSTENHOLM 17800 Dickerson St, Dallas, TX 75252, USA USD 0.00 8:15 am - …" at bounding box center [302, 179] width 159 height 70
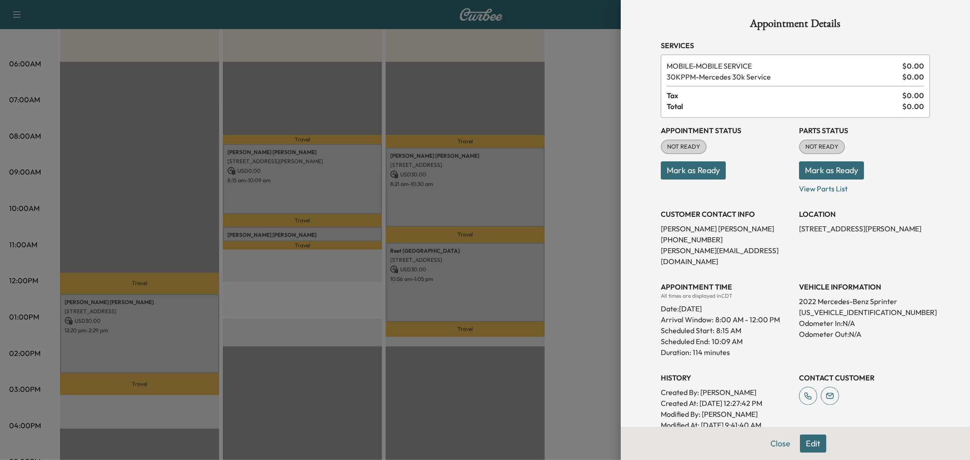
click at [301, 196] on div at bounding box center [485, 230] width 970 height 460
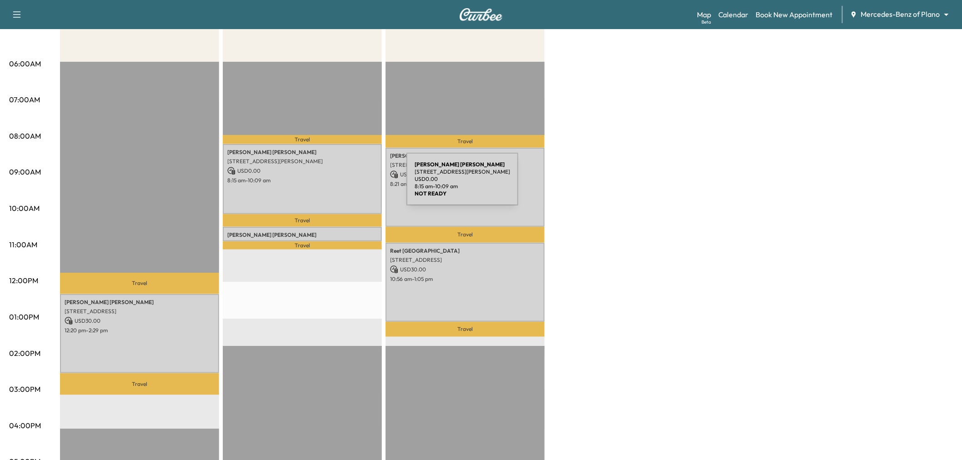
click at [338, 185] on div "DAVID WOLSTENHOLM 17800 Dickerson St, Dallas, TX 75252, USA USD 0.00 8:15 am - …" at bounding box center [302, 179] width 159 height 70
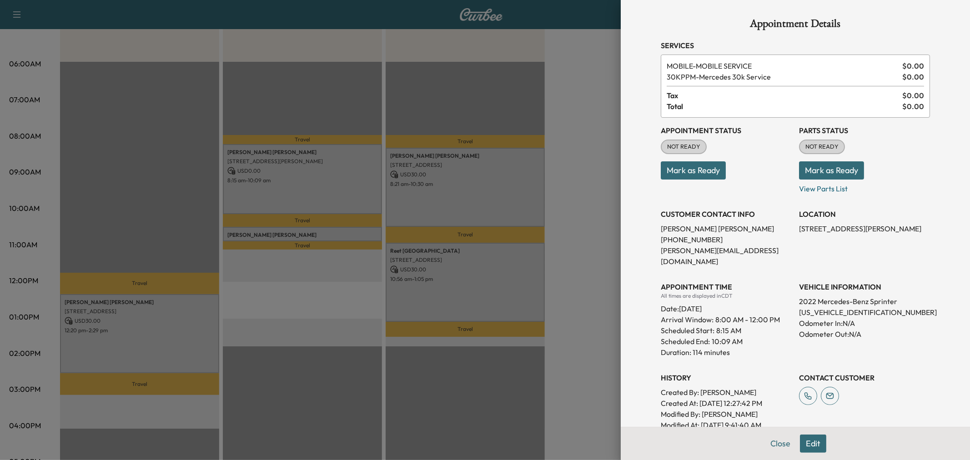
click at [338, 185] on div at bounding box center [485, 230] width 970 height 460
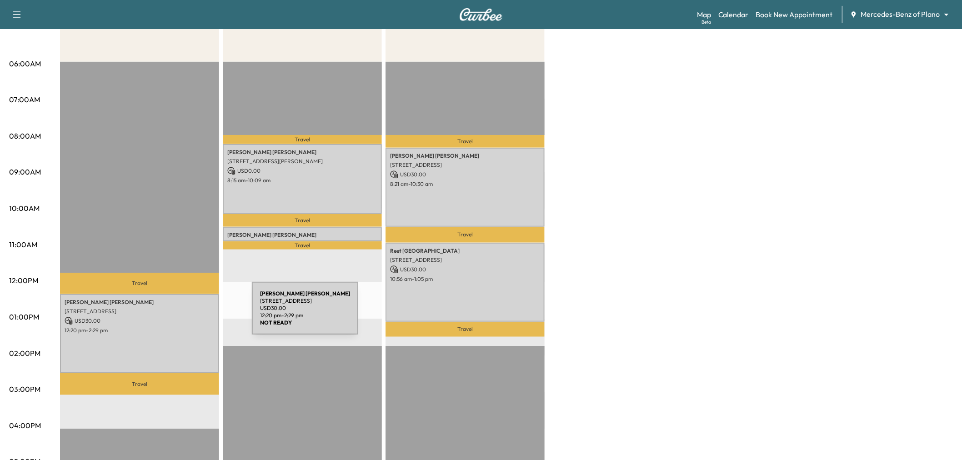
click at [184, 317] on p "USD 30.00" at bounding box center [140, 321] width 150 height 8
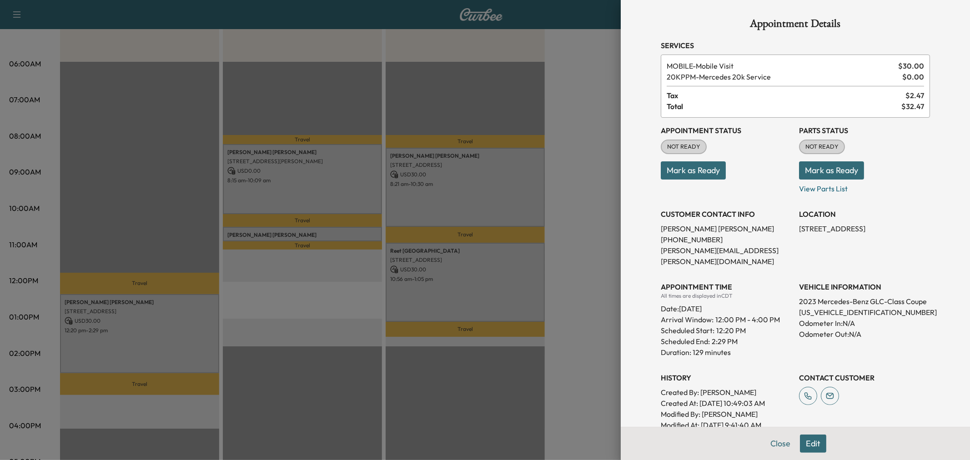
click at [184, 314] on div at bounding box center [485, 230] width 970 height 460
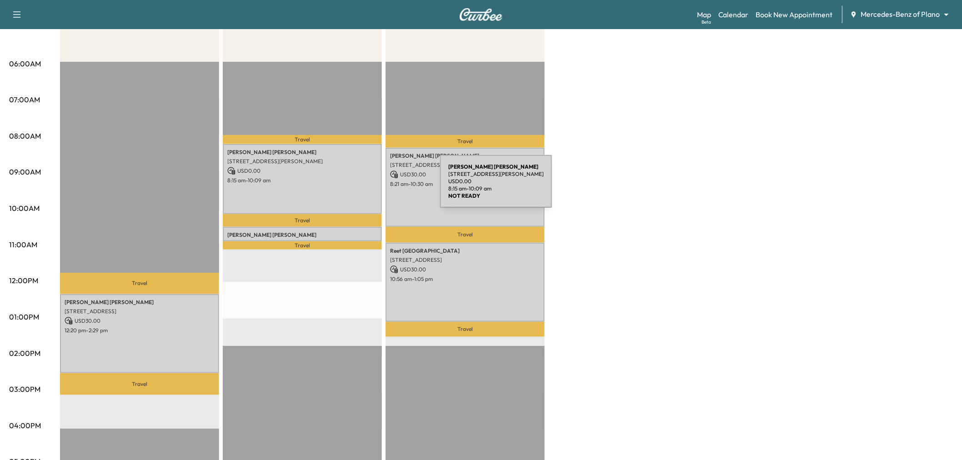
click at [372, 187] on div "DAVID WOLSTENHOLM 17800 Dickerson St, Dallas, TX 75252, USA USD 0.00 8:15 am - …" at bounding box center [302, 179] width 159 height 70
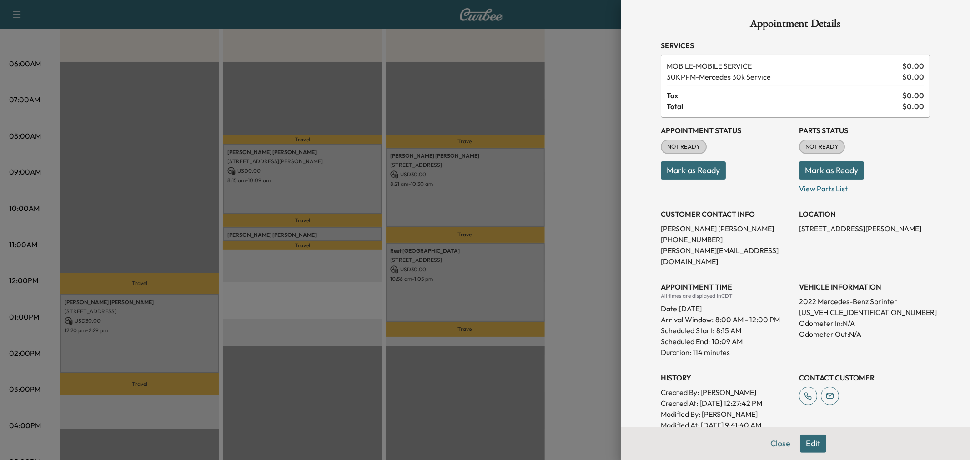
click at [366, 187] on div at bounding box center [485, 230] width 970 height 460
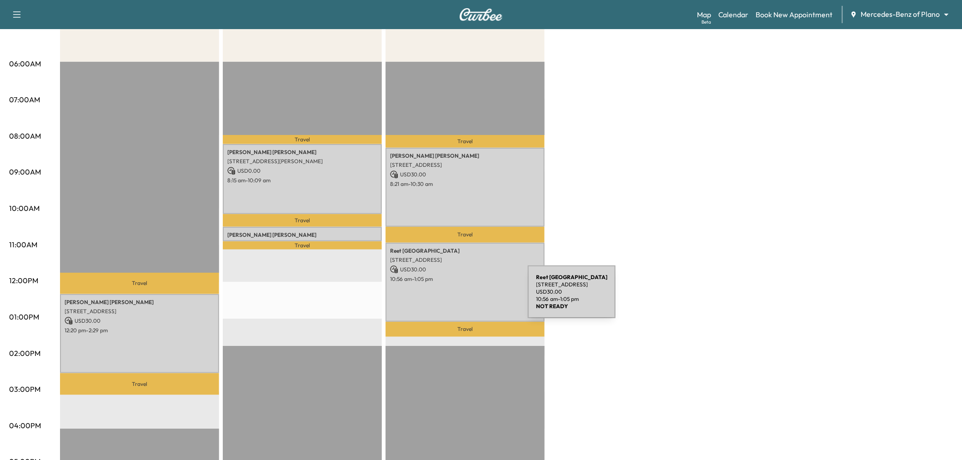
click at [460, 297] on div "Reet Randhawa 1904 Dublin Rd, Plano, TX 75094, US USD 30.00 10:56 am - 1:05 pm" at bounding box center [465, 282] width 159 height 79
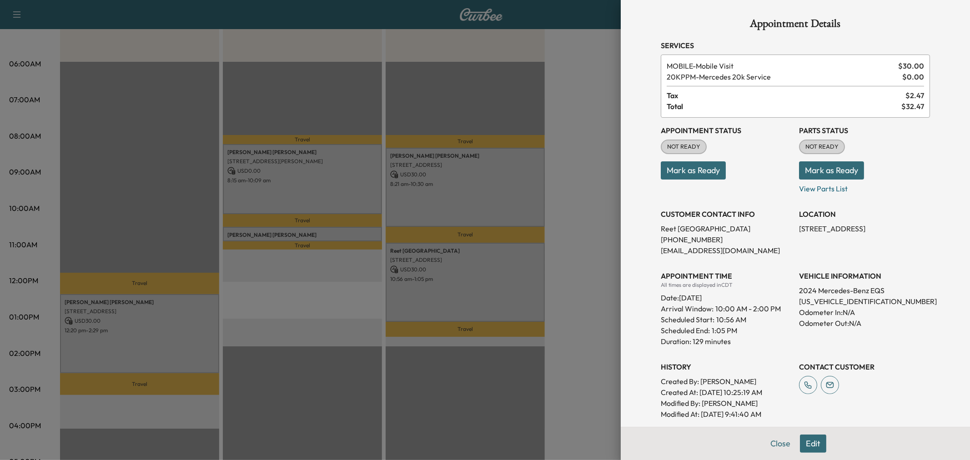
click at [448, 281] on div at bounding box center [485, 230] width 970 height 460
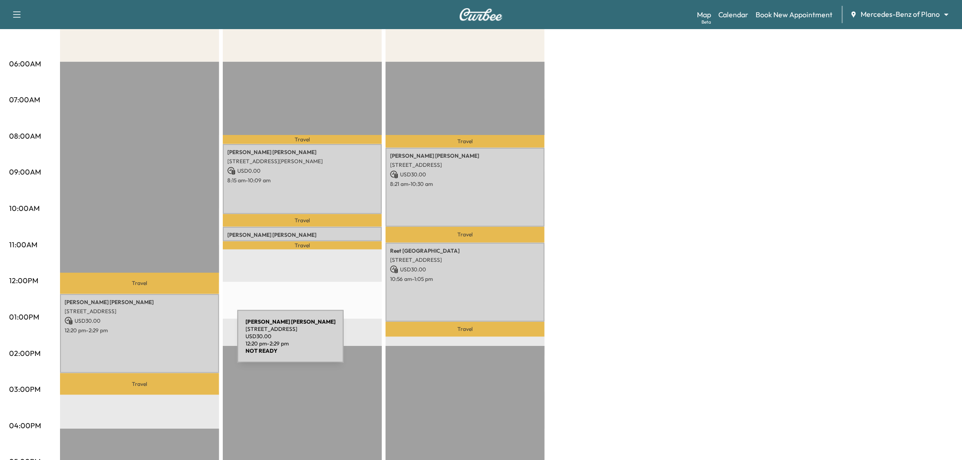
click at [169, 342] on div "Yvonne Njoku 3016 Meadow Bluff Dr, Wylie, TX 75098, USA USD 30.00 12:20 pm - 2:…" at bounding box center [139, 333] width 159 height 79
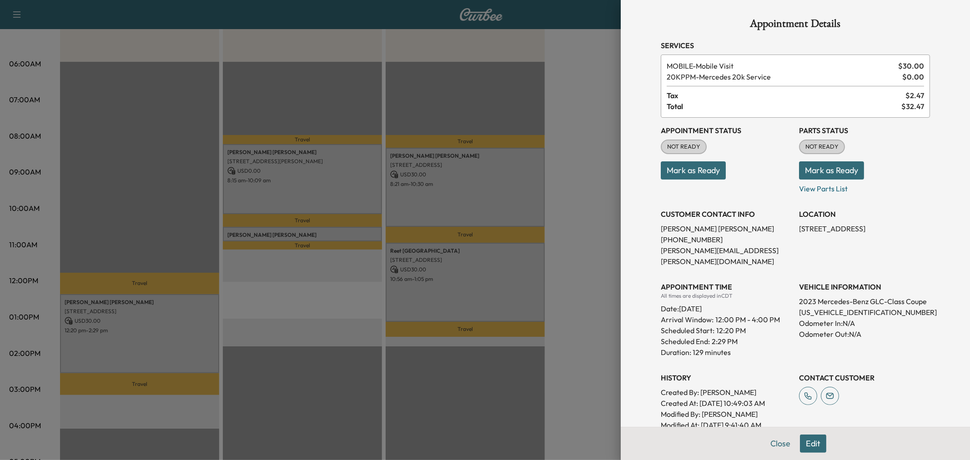
click at [169, 342] on div at bounding box center [485, 230] width 970 height 460
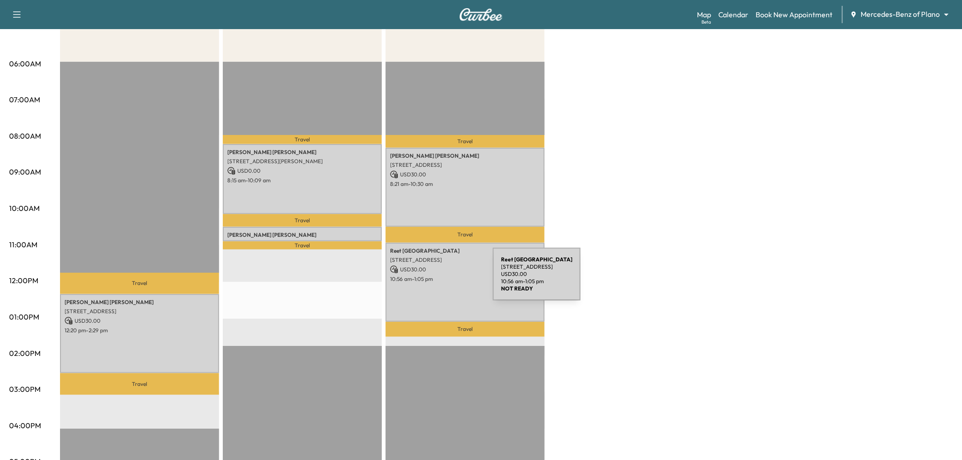
click at [430, 281] on div "Reet Randhawa 1904 Dublin Rd, Plano, TX 75094, US USD 30.00 10:56 am - 1:05 pm" at bounding box center [465, 282] width 159 height 79
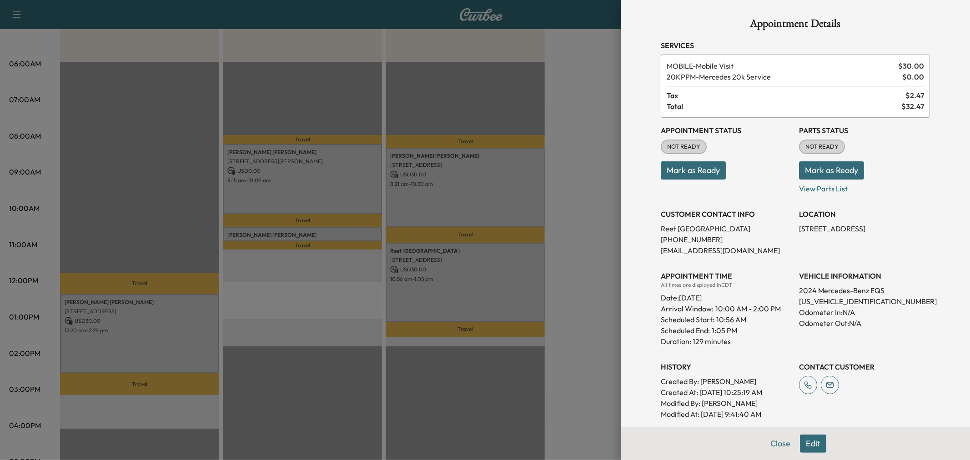
click at [810, 444] on button "Edit" at bounding box center [813, 444] width 26 height 18
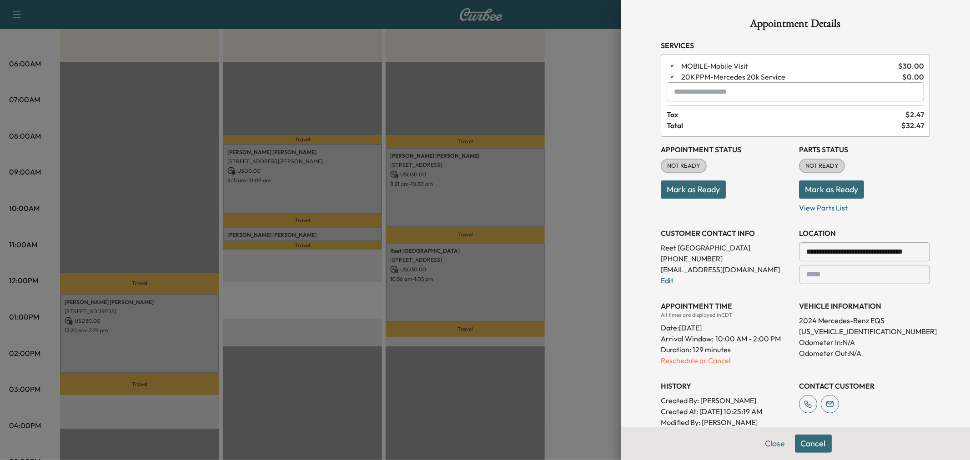
click at [737, 91] on input "text" at bounding box center [795, 91] width 257 height 19
click at [735, 114] on p "MIDDAY - Mid-Day Appointment" at bounding box center [763, 116] width 198 height 13
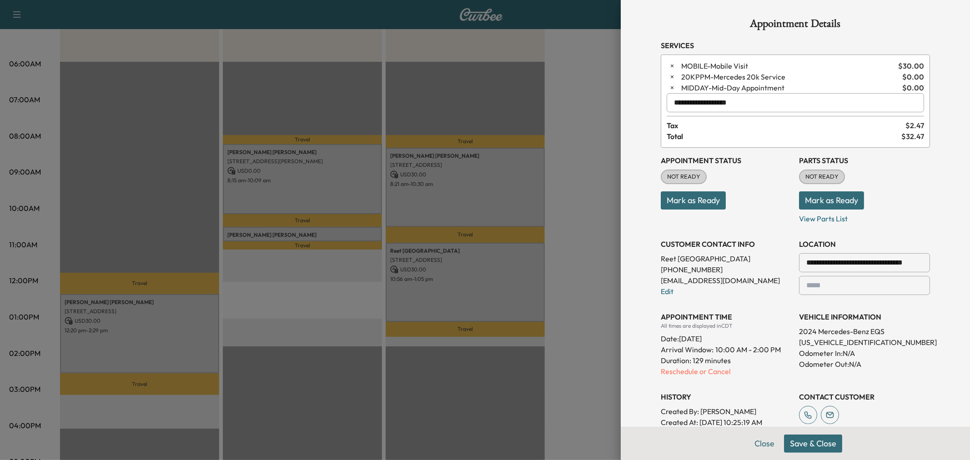
type input "**********"
click at [807, 452] on button "Save & Close" at bounding box center [813, 444] width 58 height 18
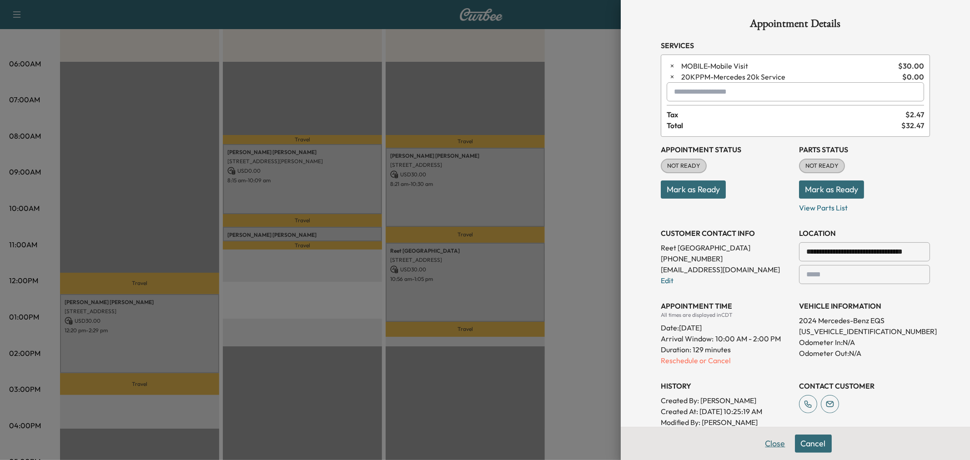
click at [763, 448] on button "Close" at bounding box center [776, 444] width 32 height 18
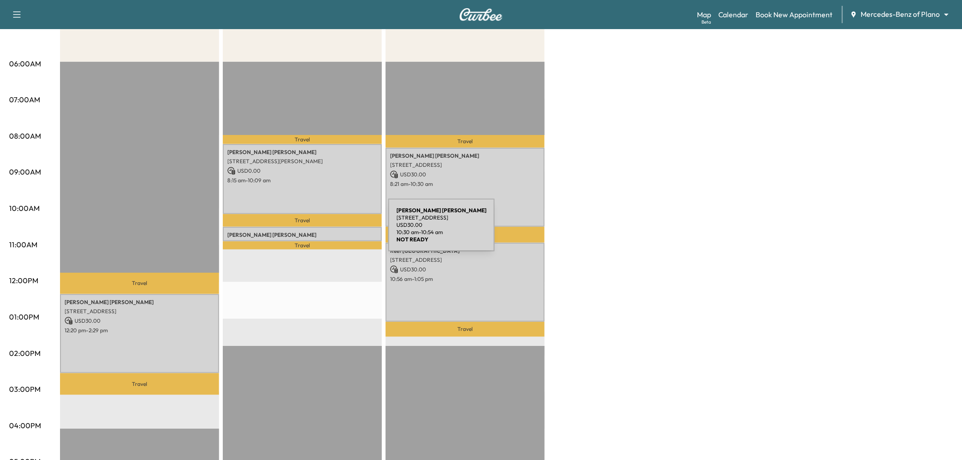
click at [320, 231] on p "Ramila Patel" at bounding box center [302, 234] width 150 height 7
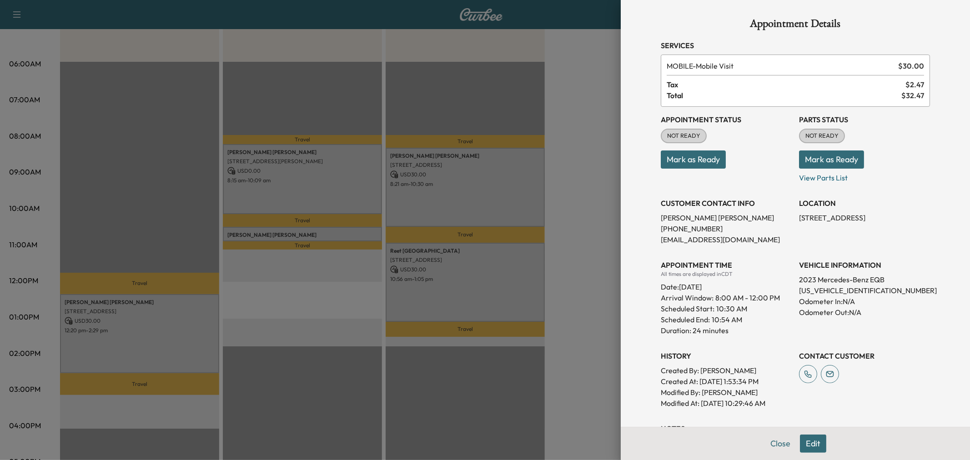
click at [566, 206] on div at bounding box center [485, 230] width 970 height 460
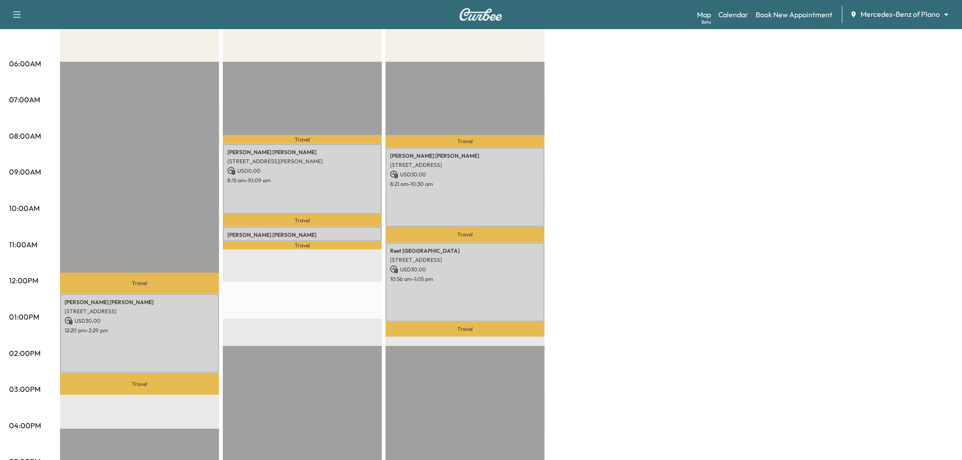
scroll to position [202, 0]
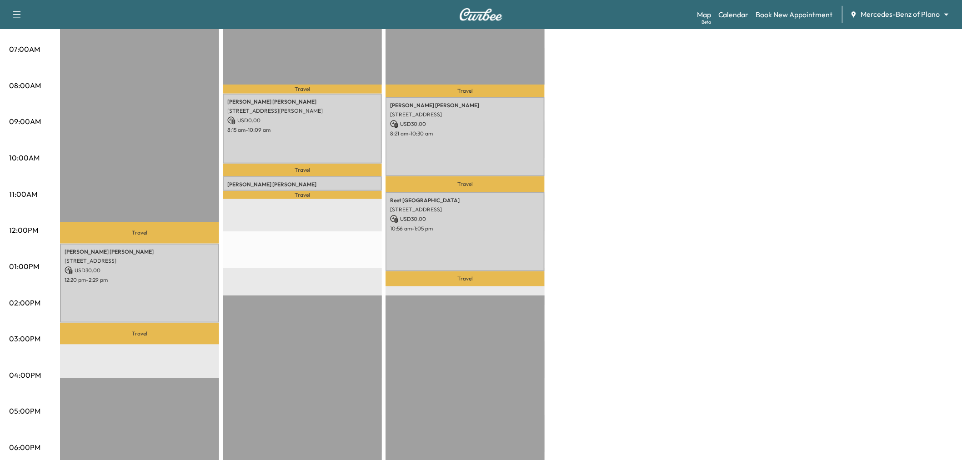
click at [145, 289] on div "Yvonne Njoku 3016 Meadow Bluff Dr, Wylie, TX 75098, USA USD 30.00 12:20 pm - 2:…" at bounding box center [139, 283] width 159 height 79
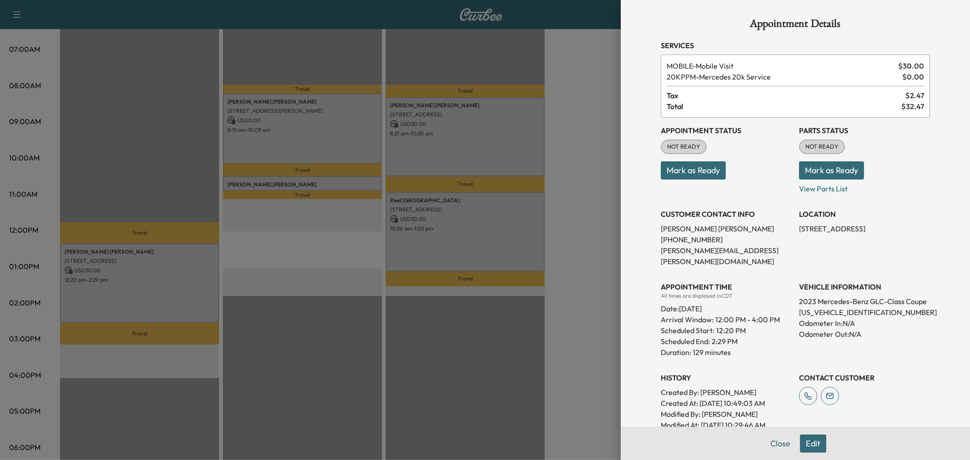
click at [145, 289] on div at bounding box center [485, 230] width 970 height 460
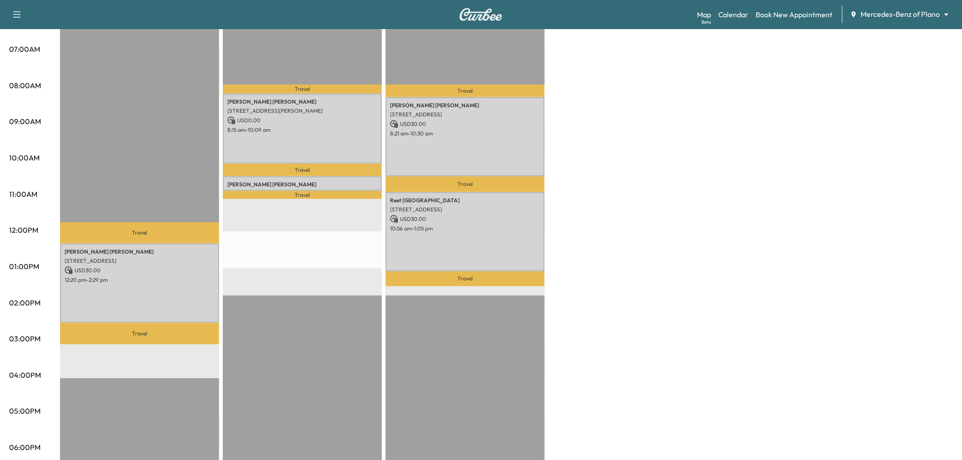
click at [526, 186] on p "Travel" at bounding box center [465, 184] width 159 height 16
click at [626, 183] on div "Afternoon * Scheduled hours have been modified for this day Revenue $ 30.00 Wor…" at bounding box center [506, 258] width 893 height 682
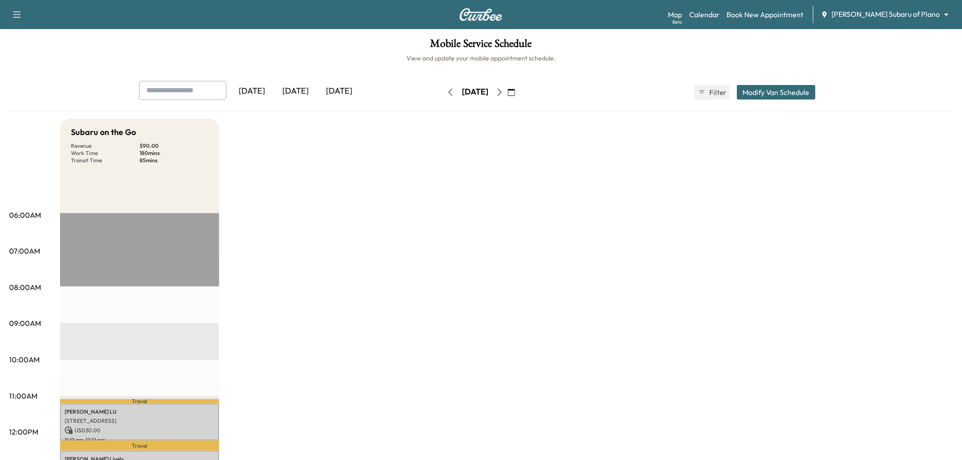
click at [340, 294] on div "Subaru on the Go Revenue $ 90.00 Work Time 180 mins Transit Time 85 mins Travel…" at bounding box center [506, 460] width 893 height 682
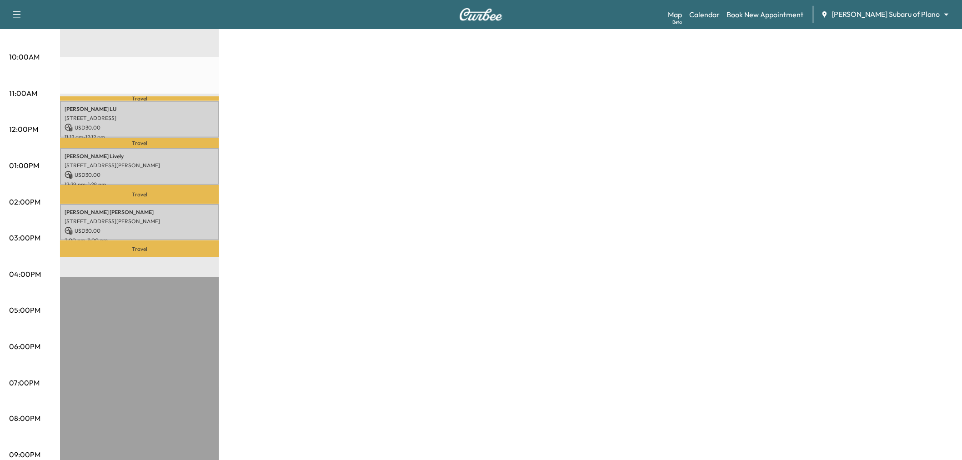
scroll to position [101, 0]
